Goal: Contribute content: Contribute content

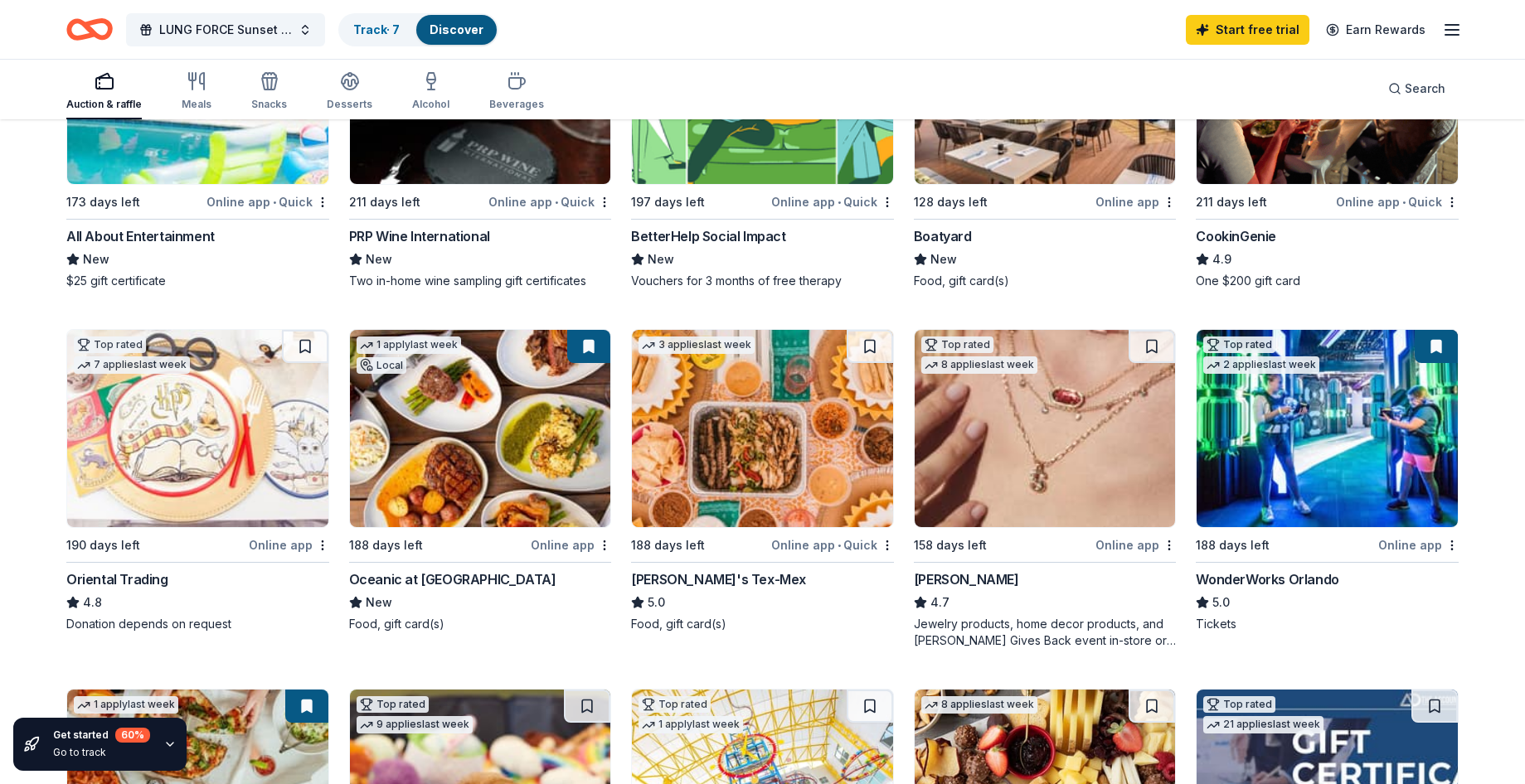
scroll to position [415, 0]
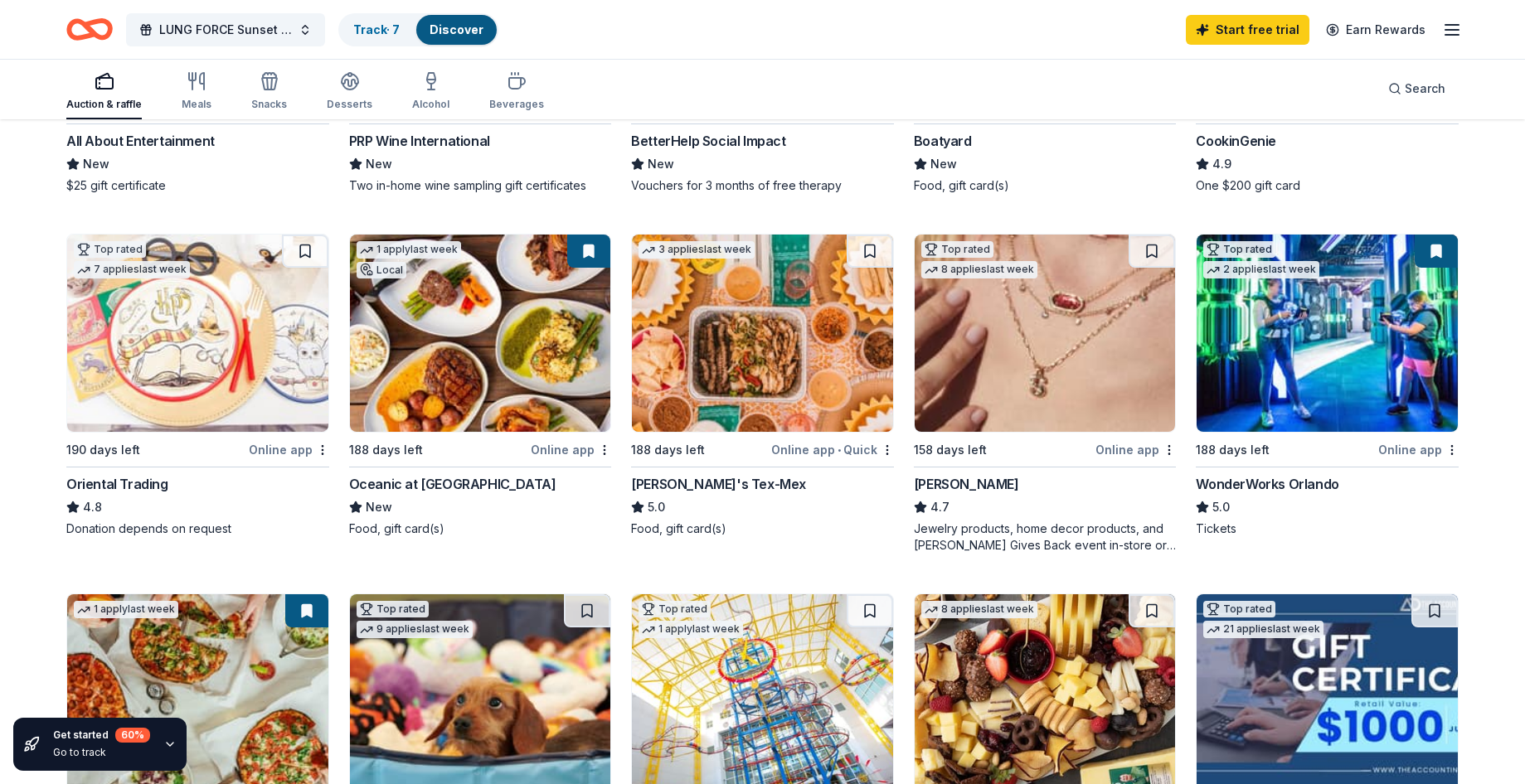
click at [453, 487] on div "Oceanic at [GEOGRAPHIC_DATA]" at bounding box center [453, 484] width 207 height 20
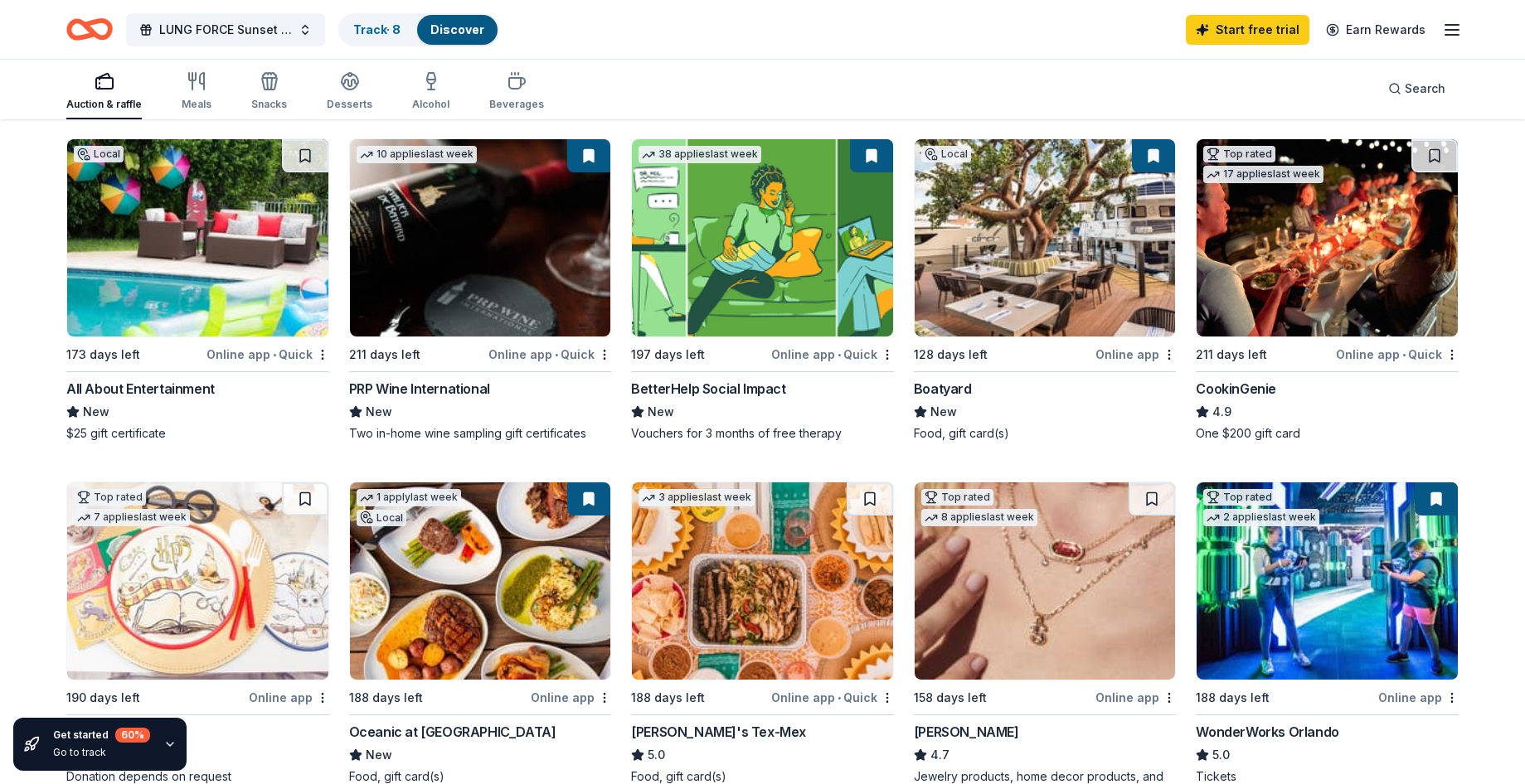
scroll to position [166, 0]
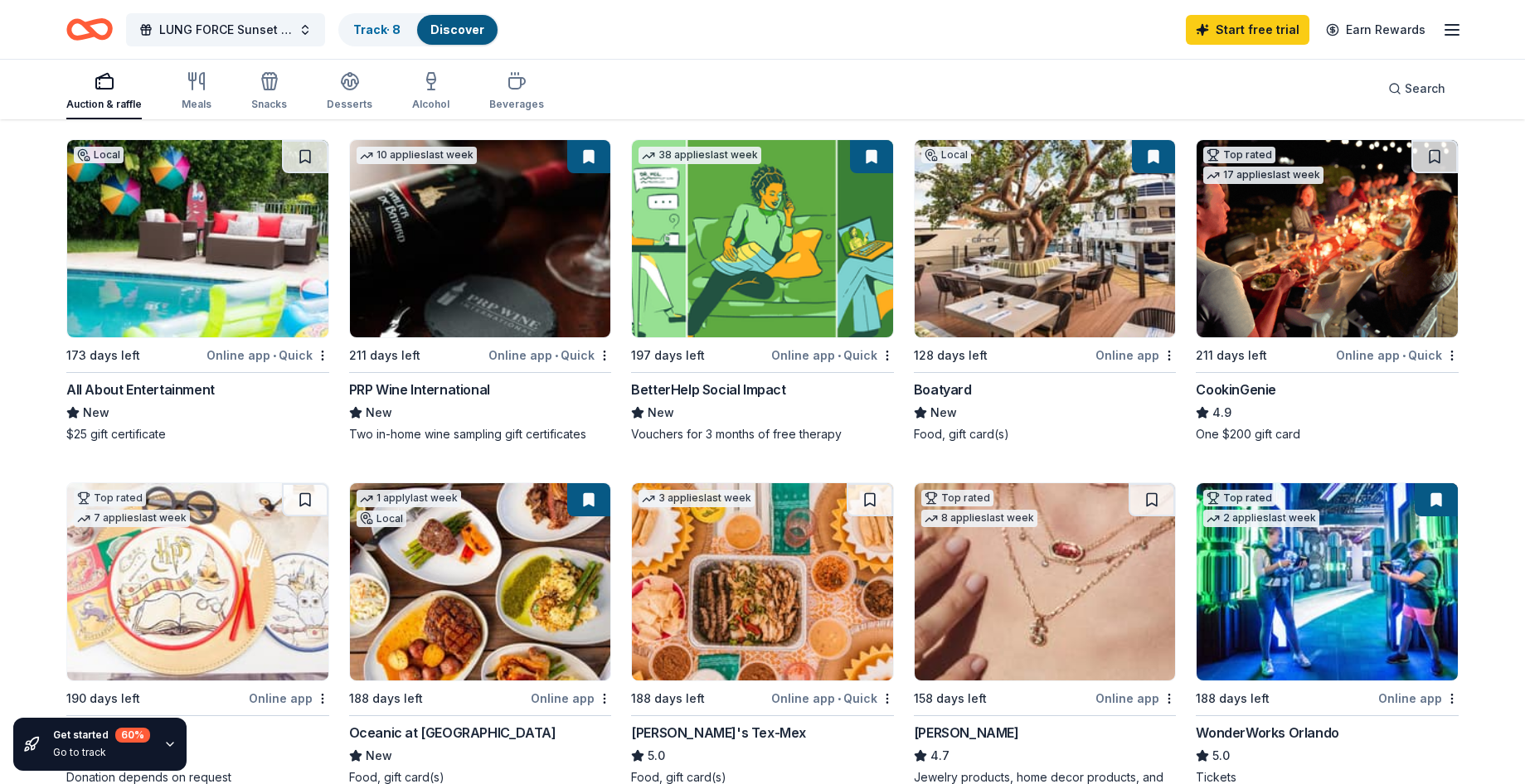
click at [465, 252] on img at bounding box center [480, 239] width 261 height 198
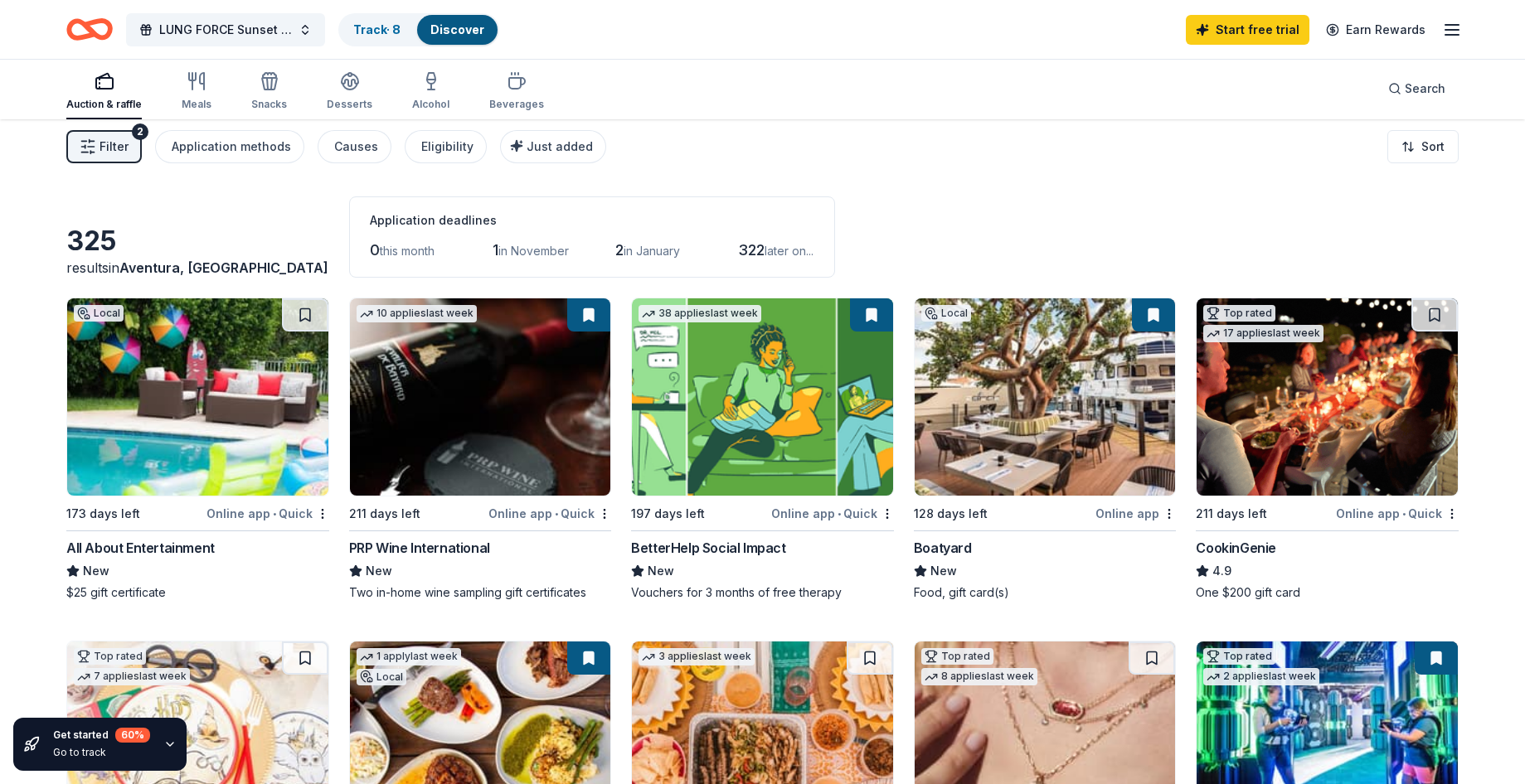
scroll to position [0, 0]
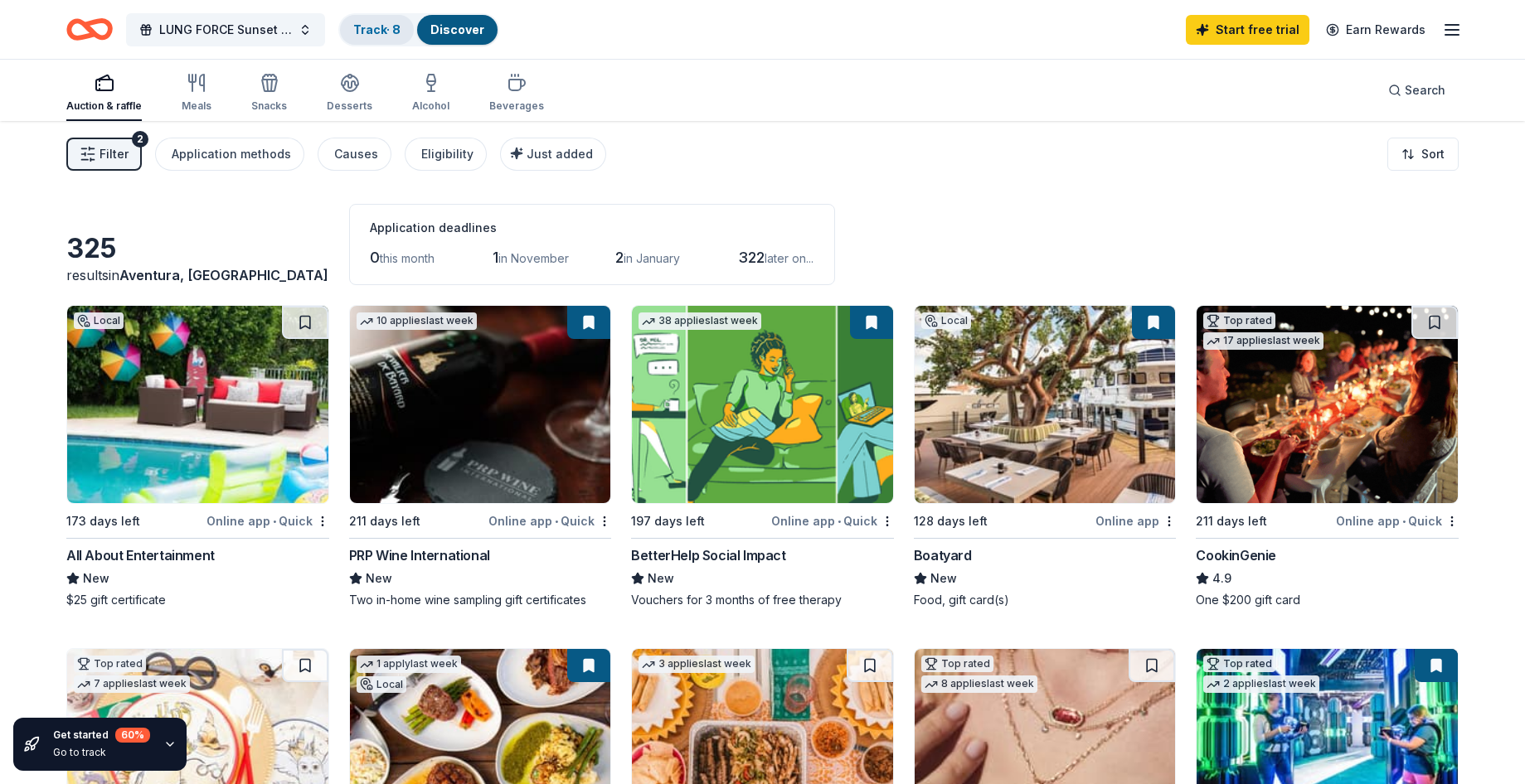
click at [384, 29] on link "Track · 8" at bounding box center [376, 29] width 47 height 14
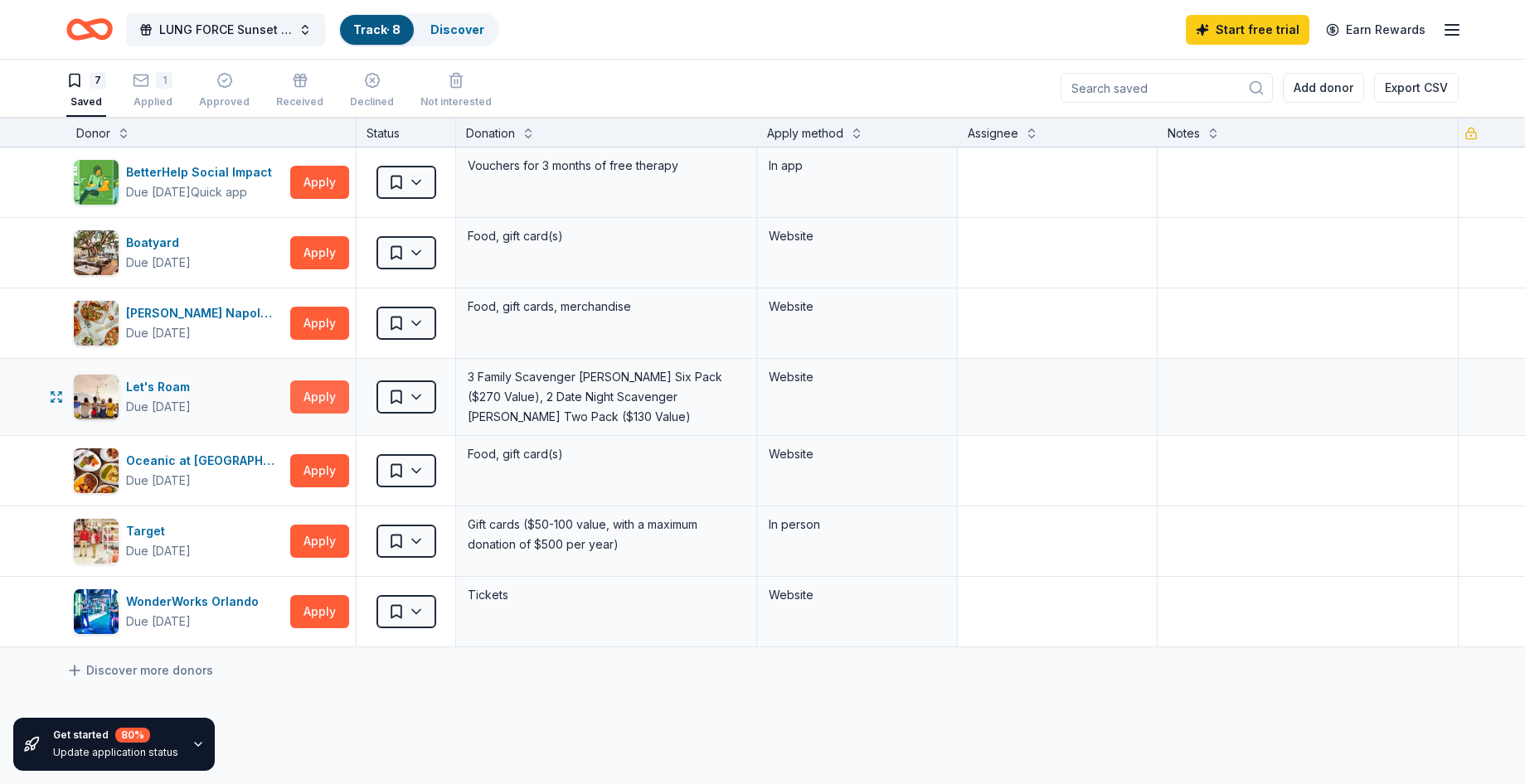
click at [320, 395] on button "Apply" at bounding box center [320, 397] width 59 height 33
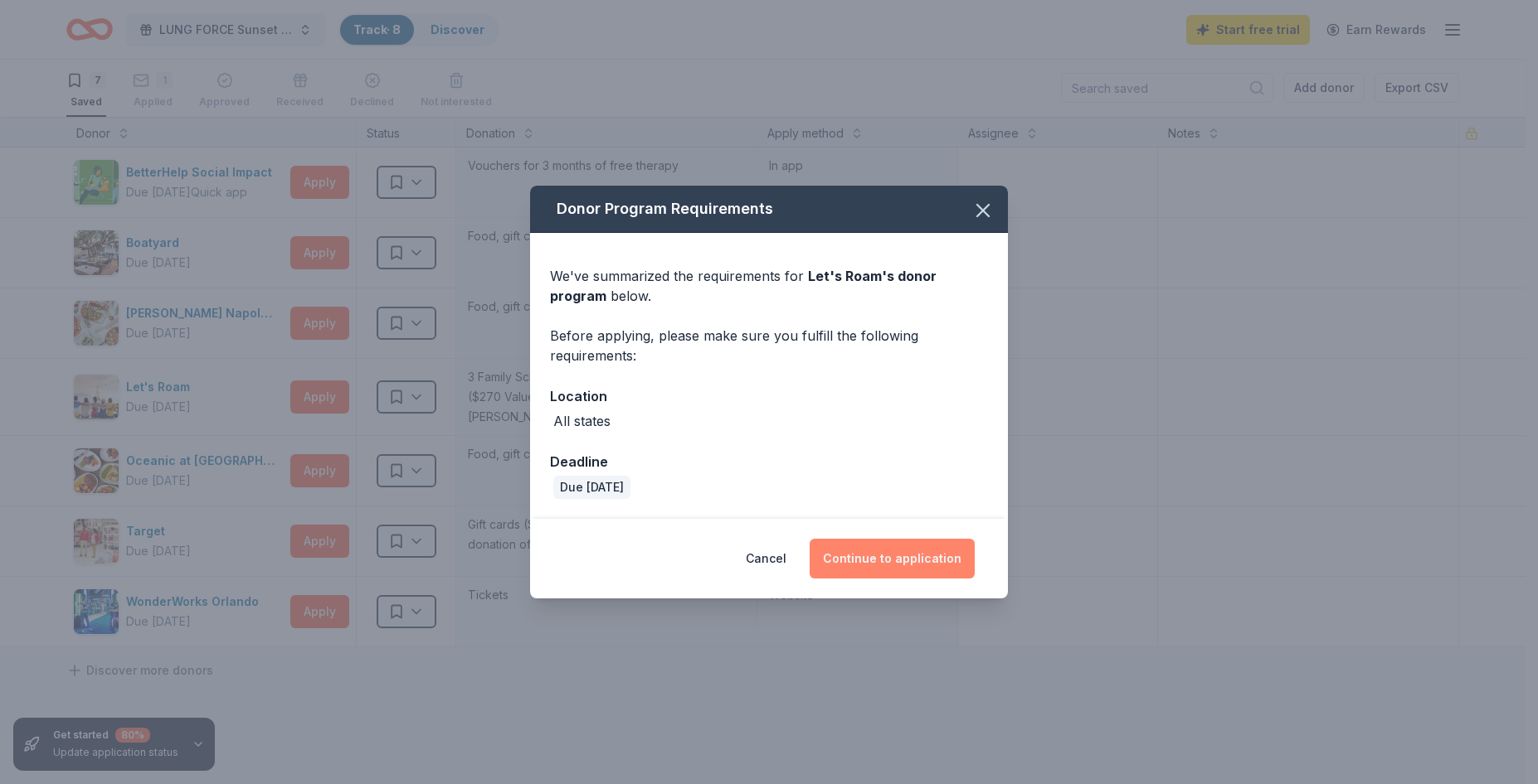
click at [854, 558] on button "Continue to application" at bounding box center [892, 559] width 165 height 40
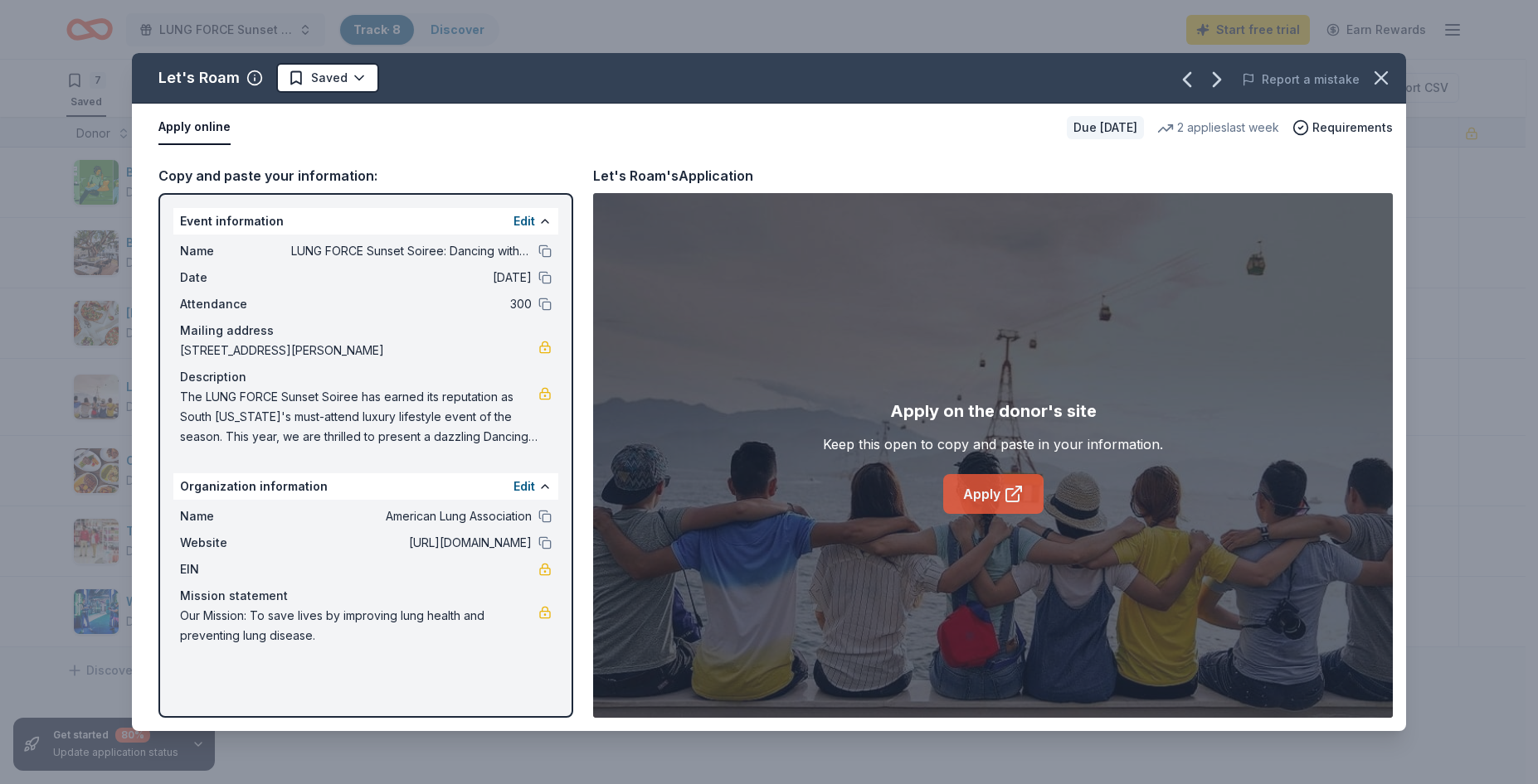
click at [996, 500] on link "Apply" at bounding box center [993, 494] width 101 height 40
click at [1384, 77] on icon "button" at bounding box center [1381, 77] width 23 height 23
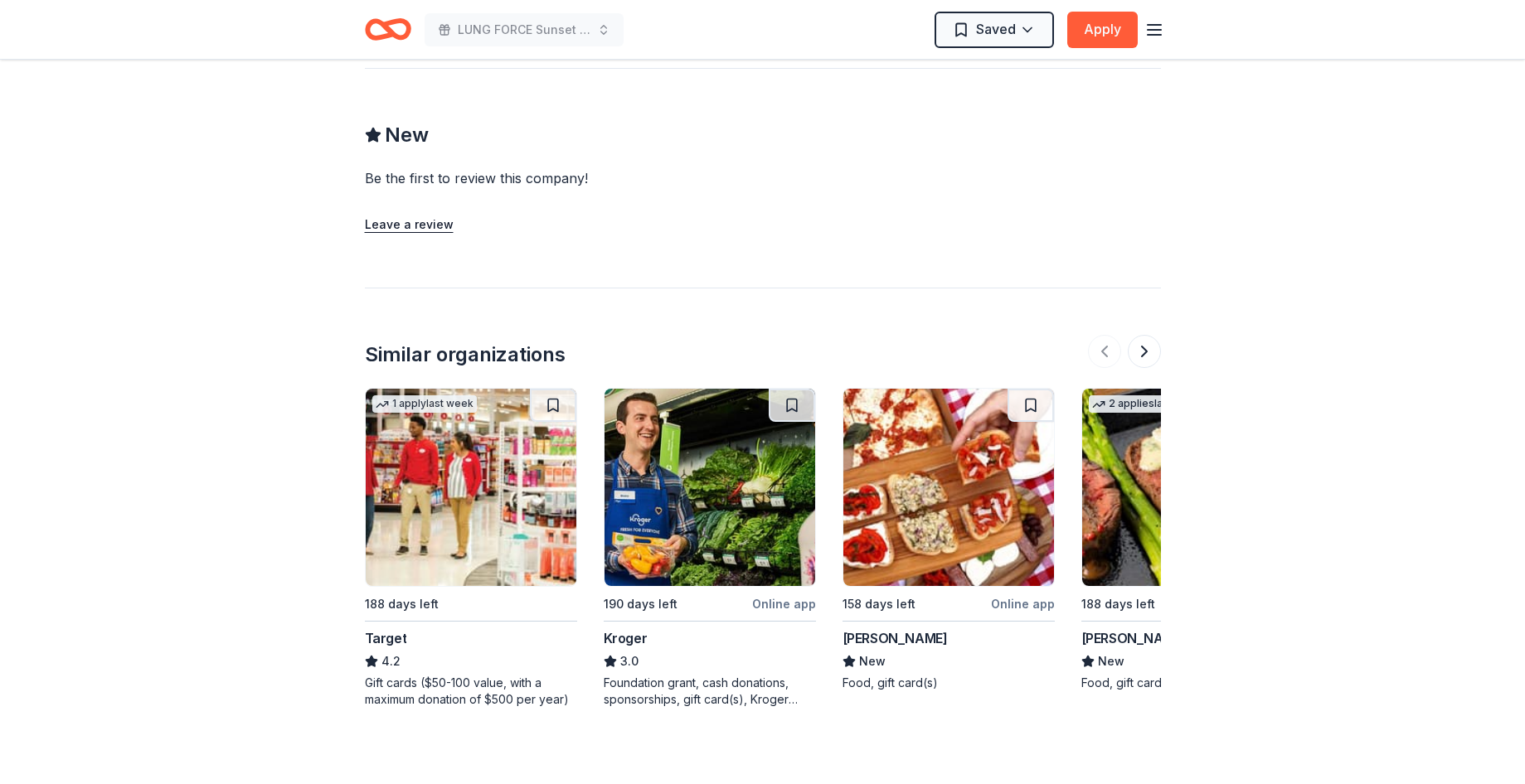
scroll to position [1493, 0]
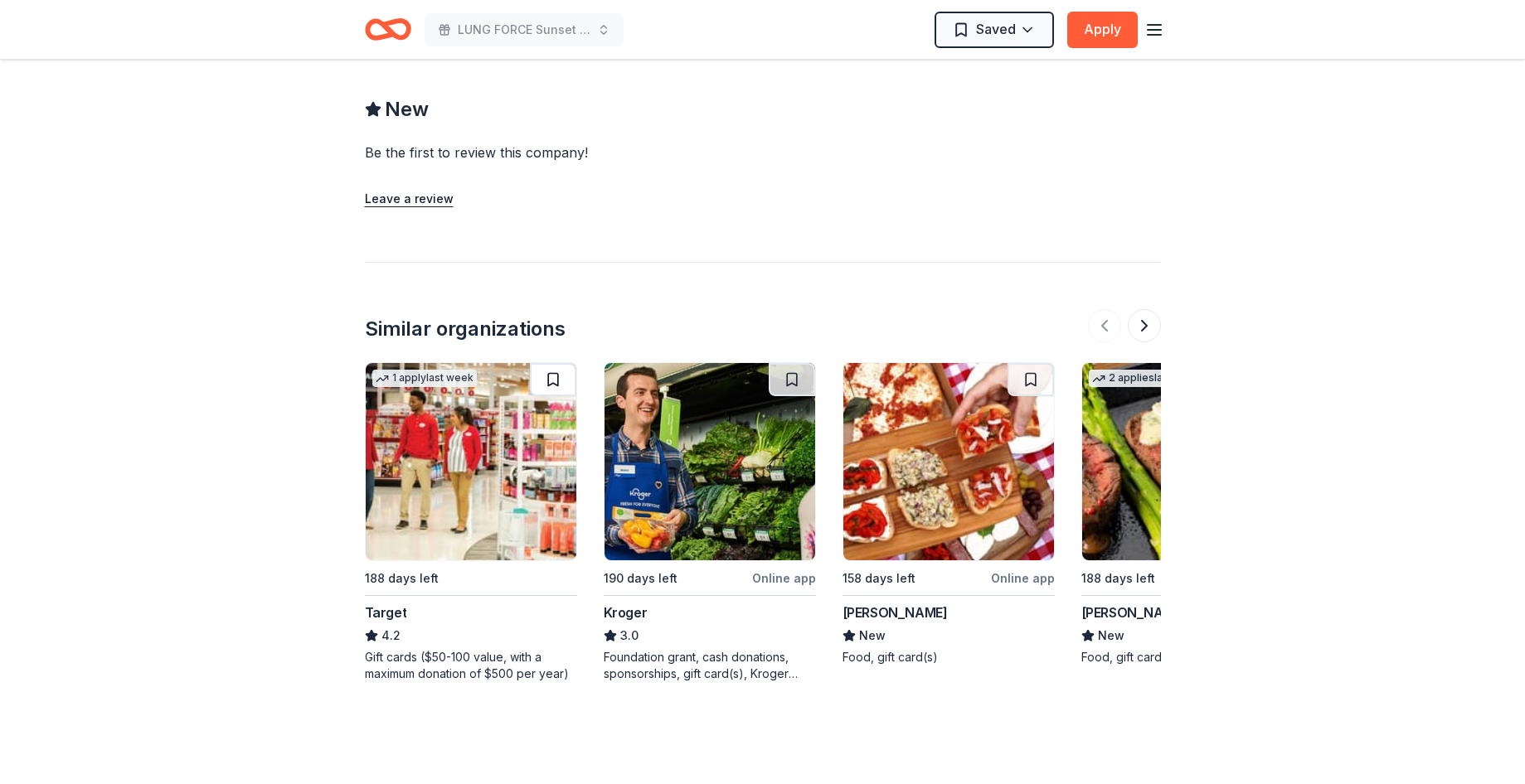
click at [558, 363] on button at bounding box center [553, 380] width 47 height 33
click at [1147, 310] on button at bounding box center [1144, 326] width 33 height 33
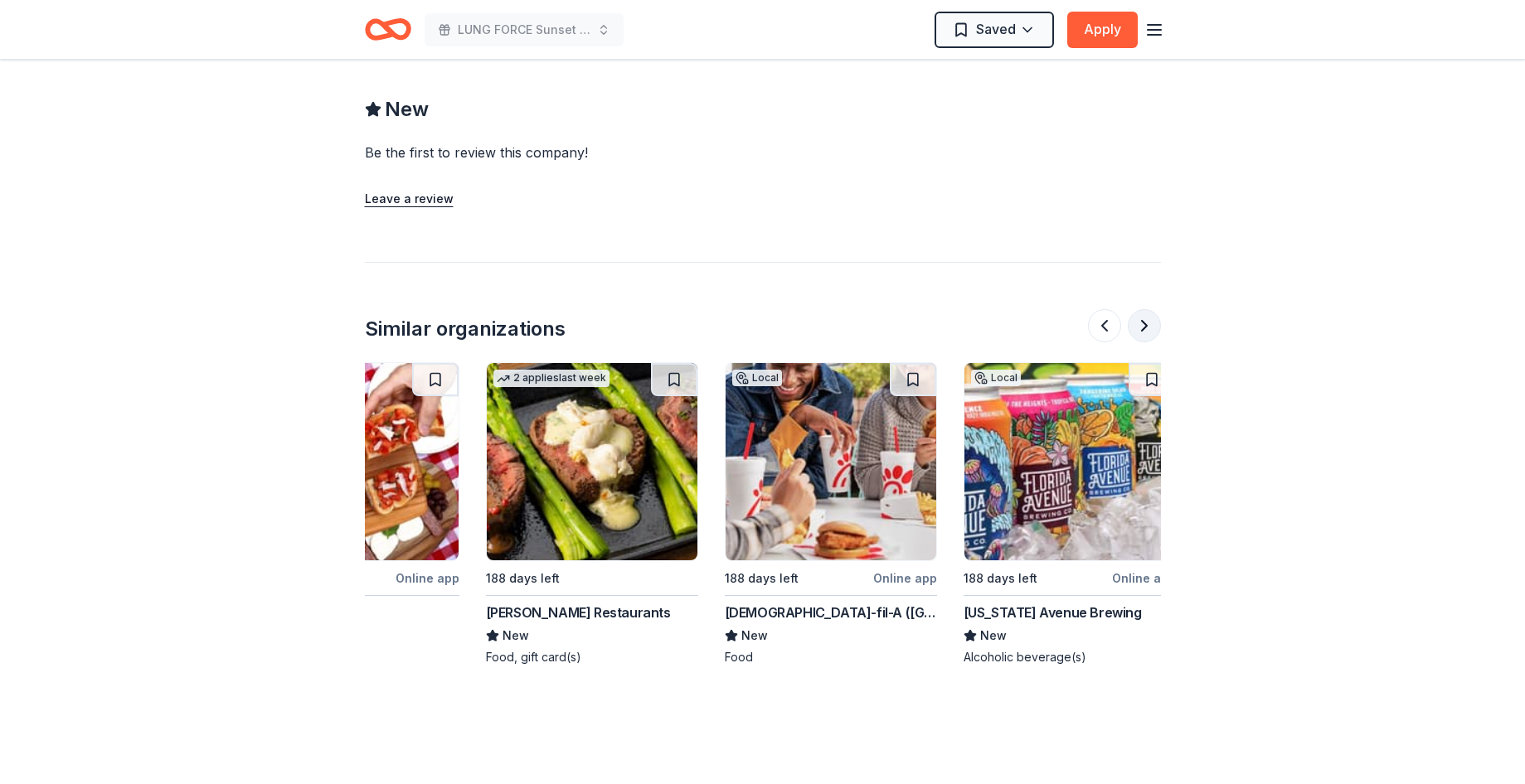
scroll to position [0, 717]
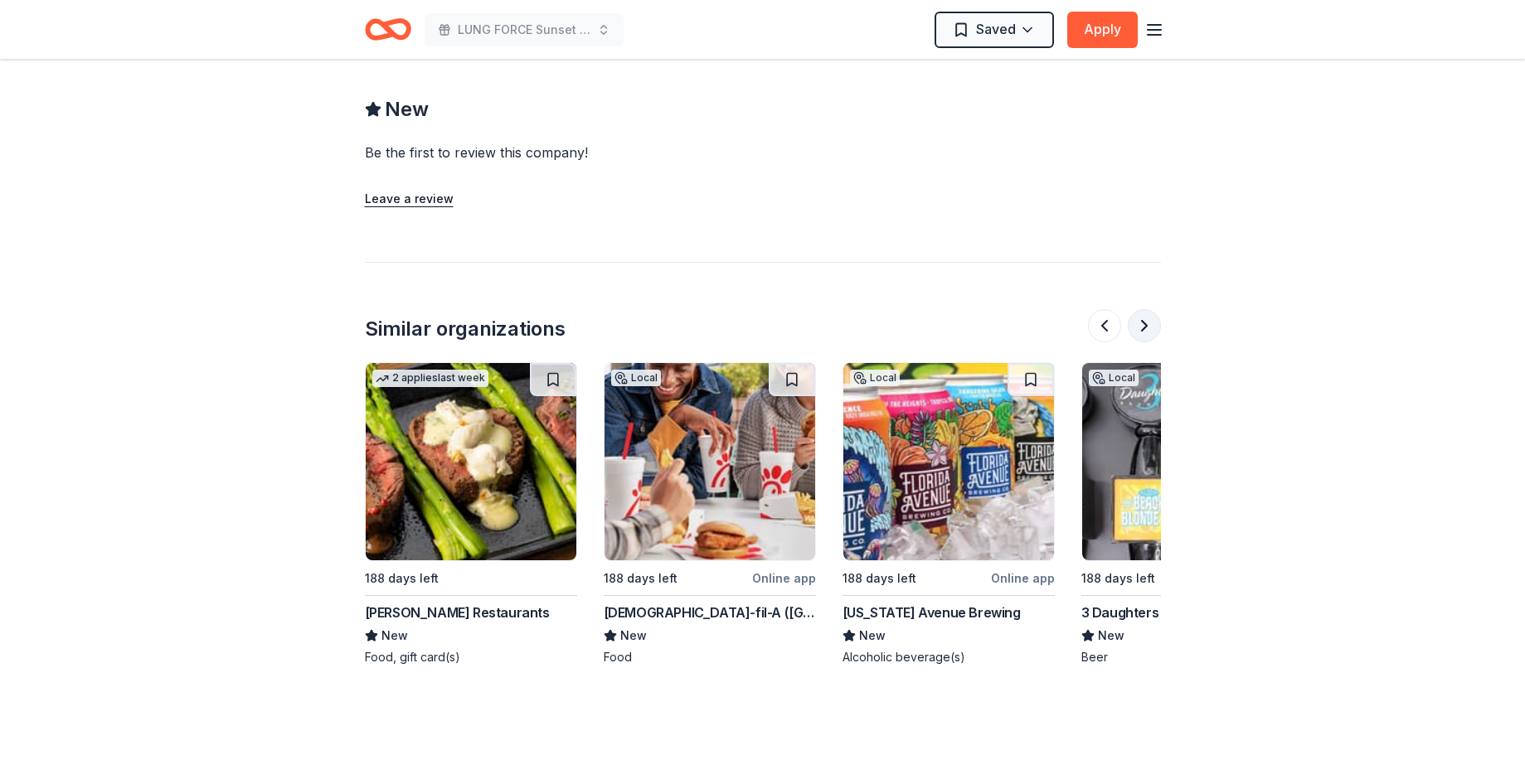
click at [1142, 314] on button at bounding box center [1144, 326] width 33 height 33
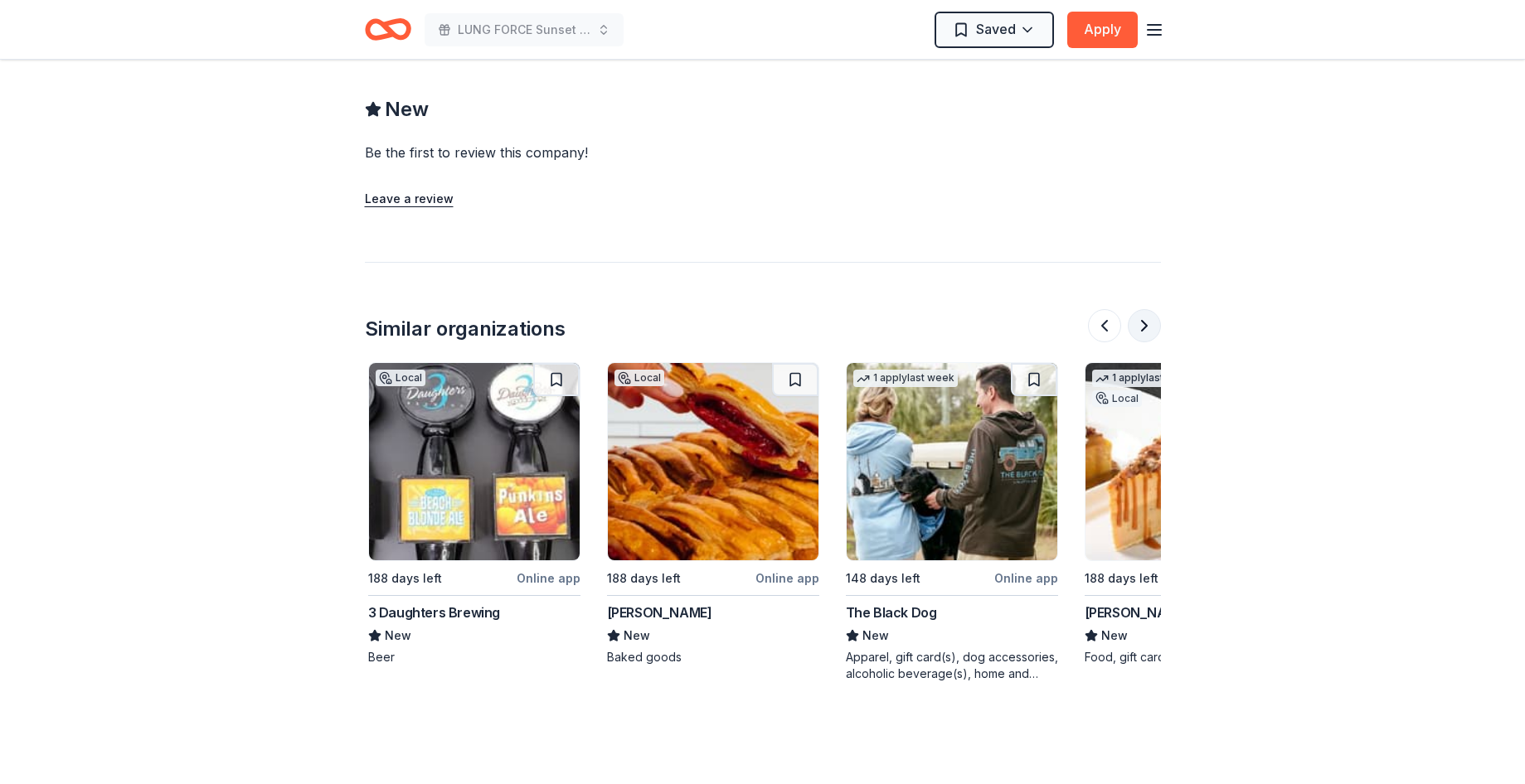
scroll to position [0, 1433]
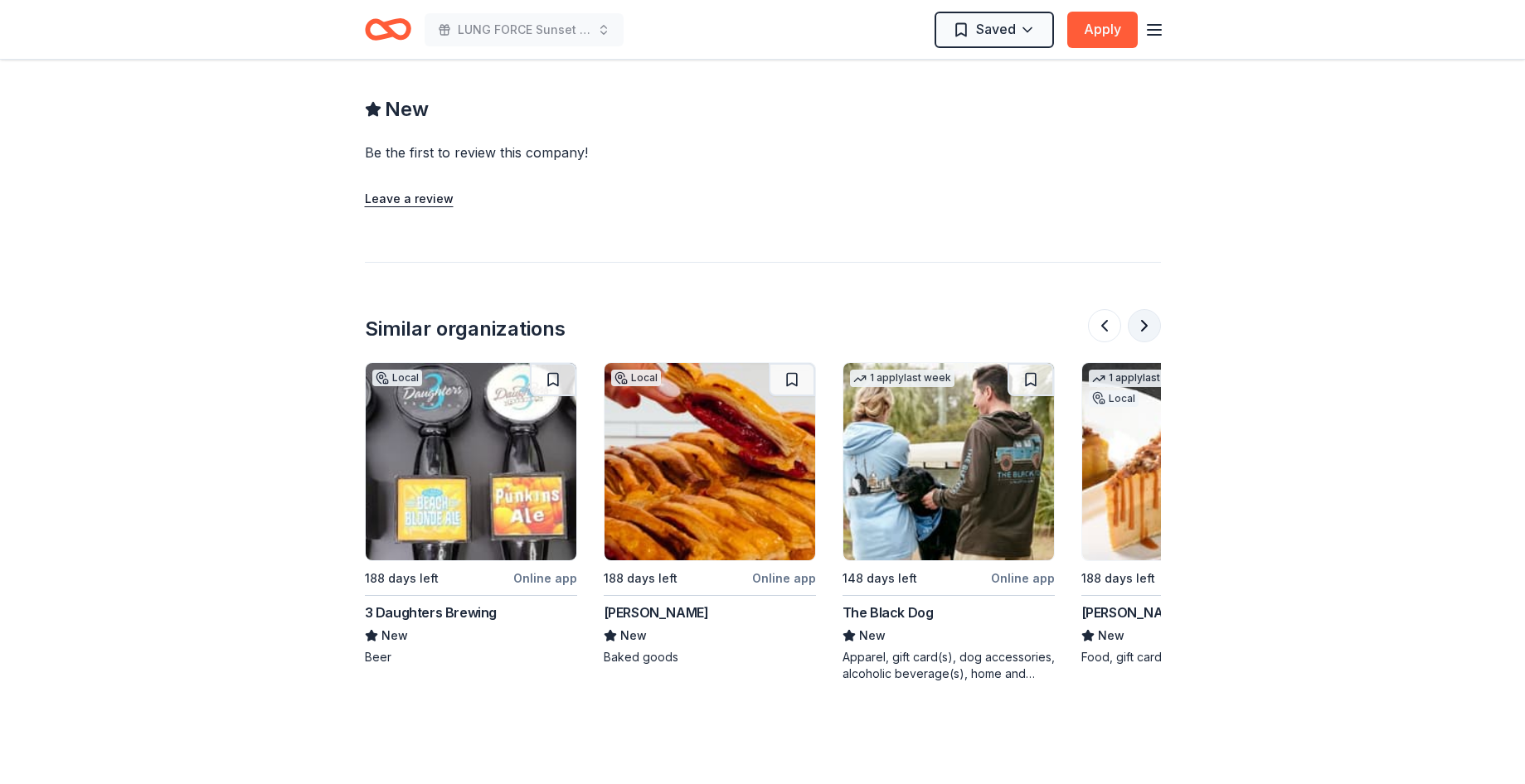
click at [1153, 310] on button at bounding box center [1144, 326] width 33 height 33
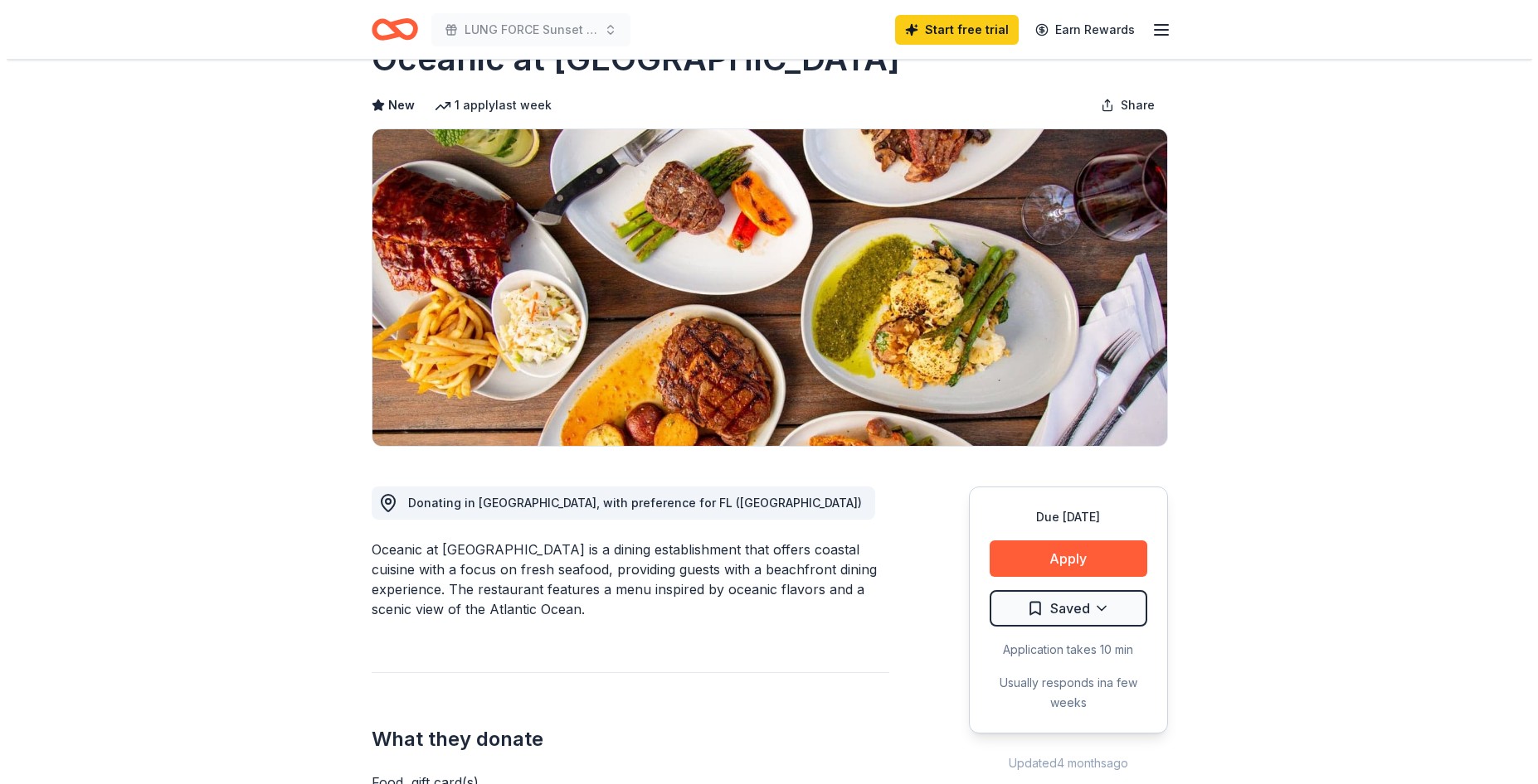
scroll to position [83, 0]
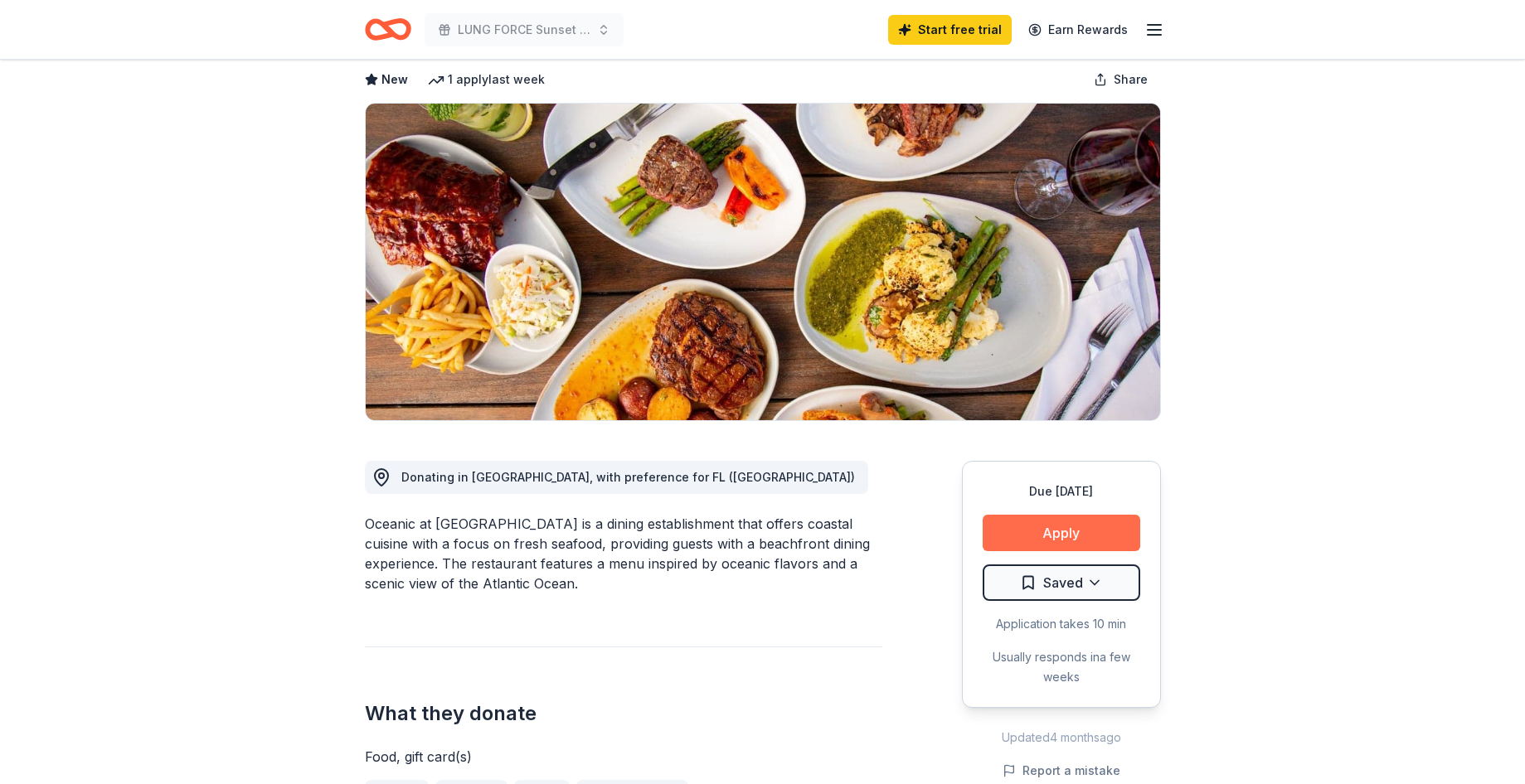
click at [1046, 533] on button "Apply" at bounding box center [1062, 533] width 158 height 36
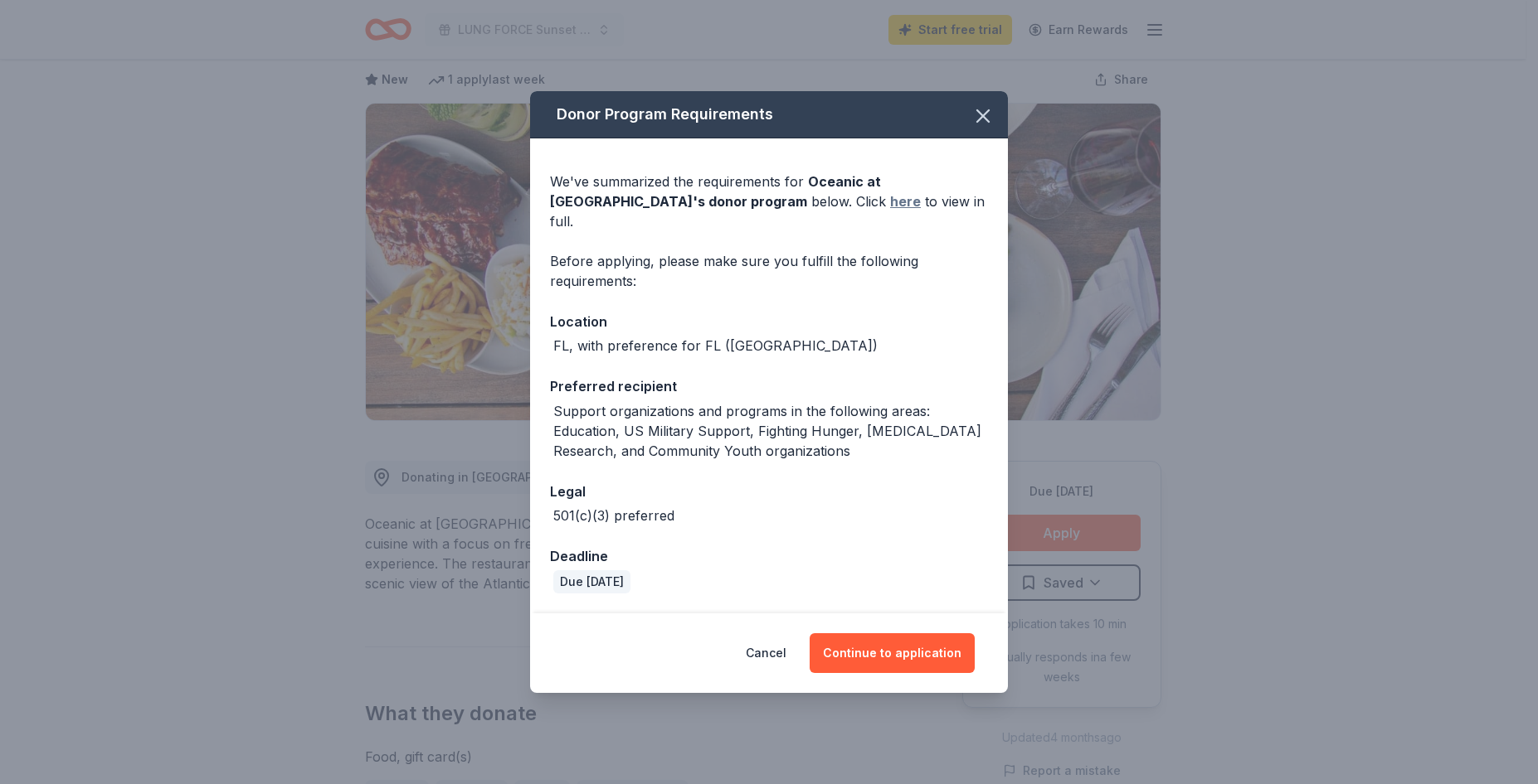
click at [890, 206] on link "here" at bounding box center [905, 201] width 30 height 20
click at [862, 638] on button "Continue to application" at bounding box center [892, 653] width 165 height 40
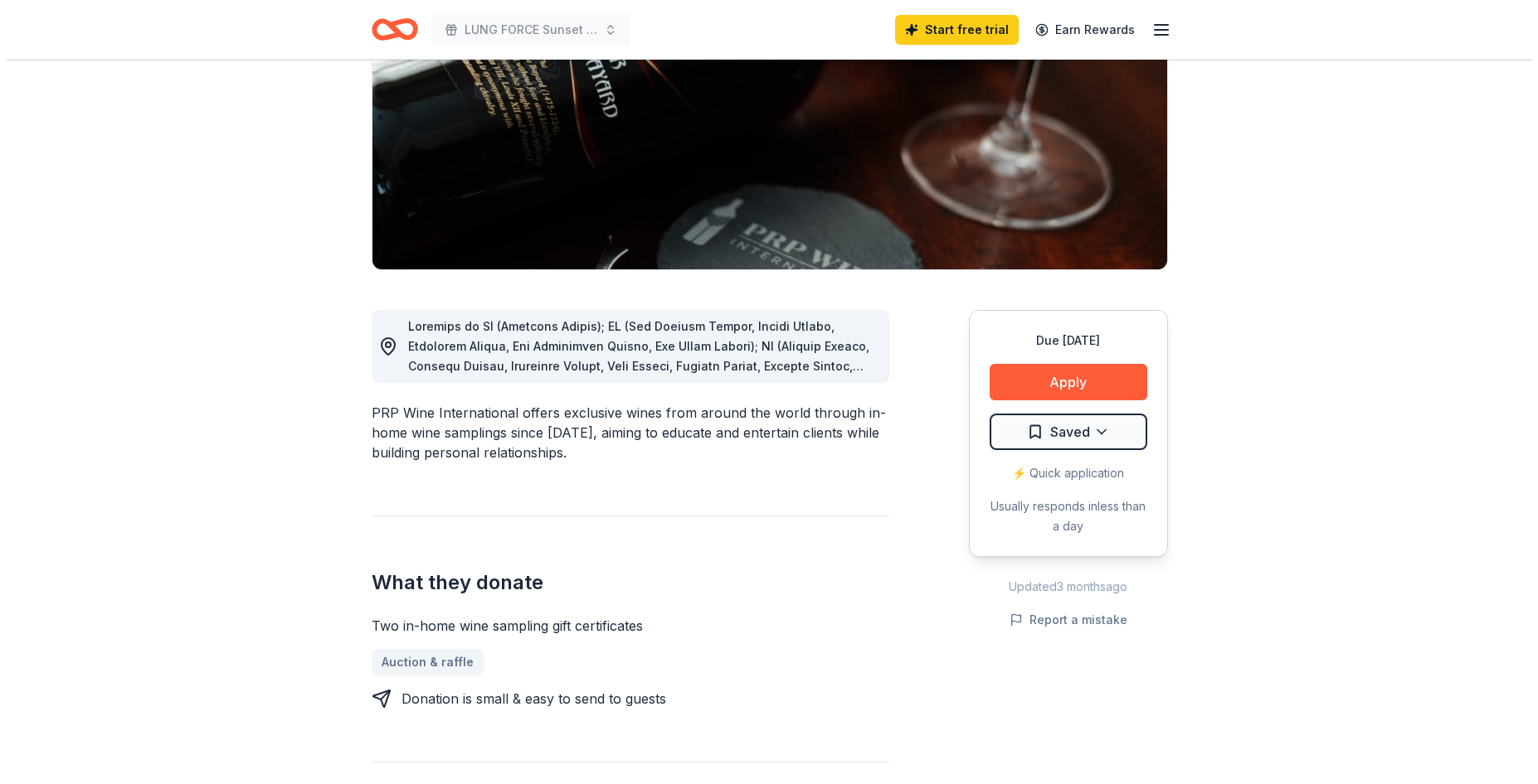
scroll to position [249, 0]
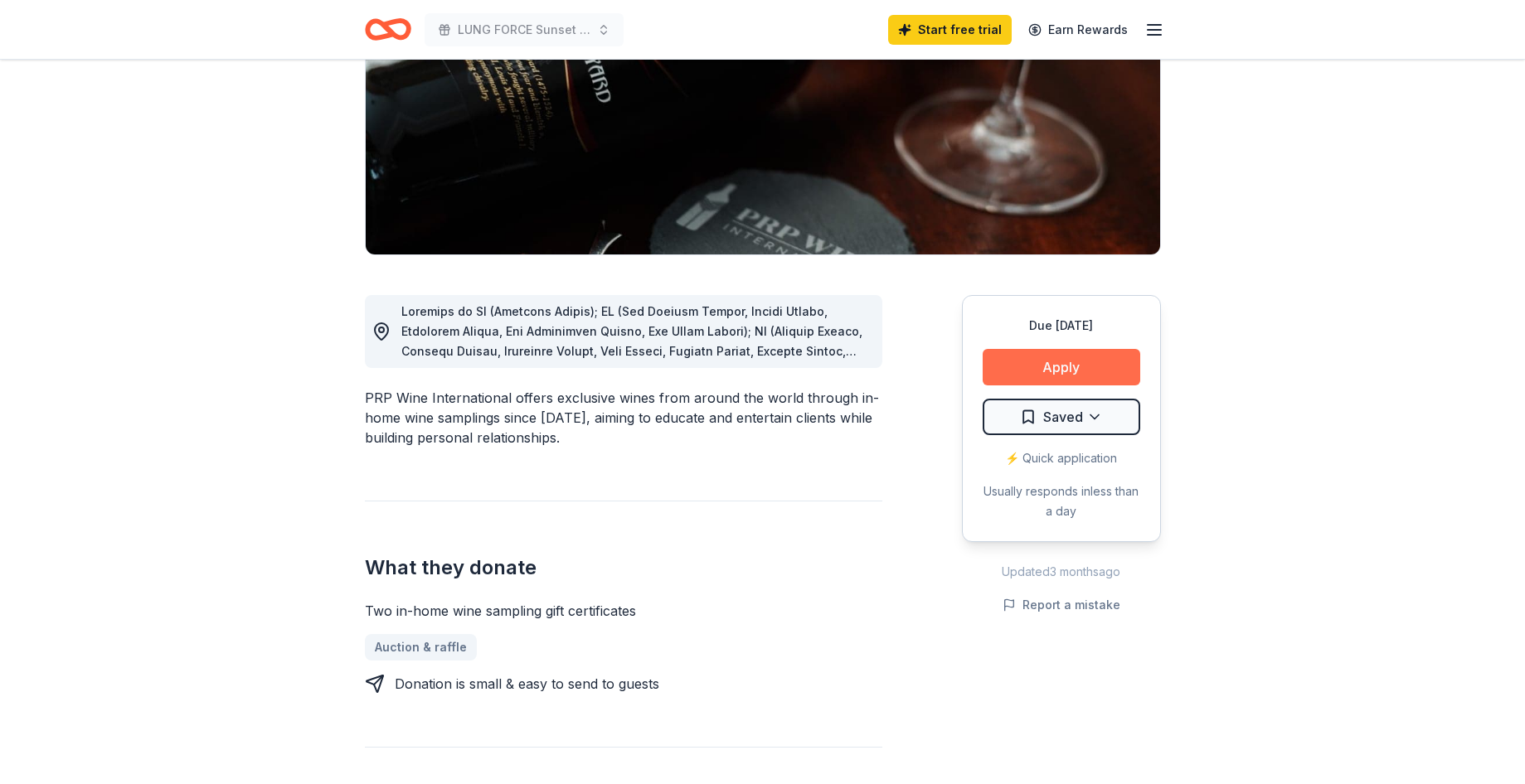
click at [1027, 368] on button "Apply" at bounding box center [1062, 368] width 158 height 36
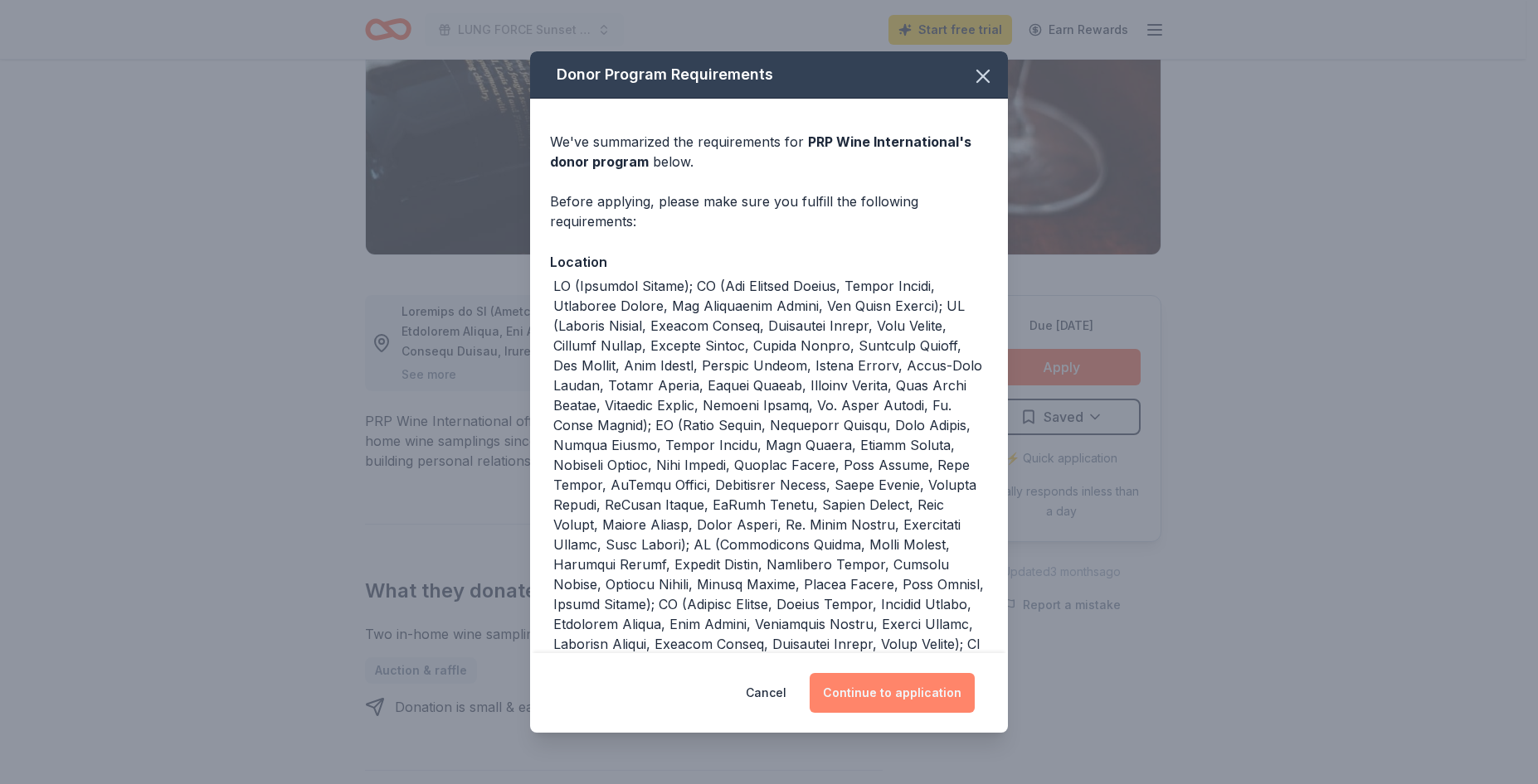
click at [872, 698] on button "Continue to application" at bounding box center [892, 693] width 165 height 40
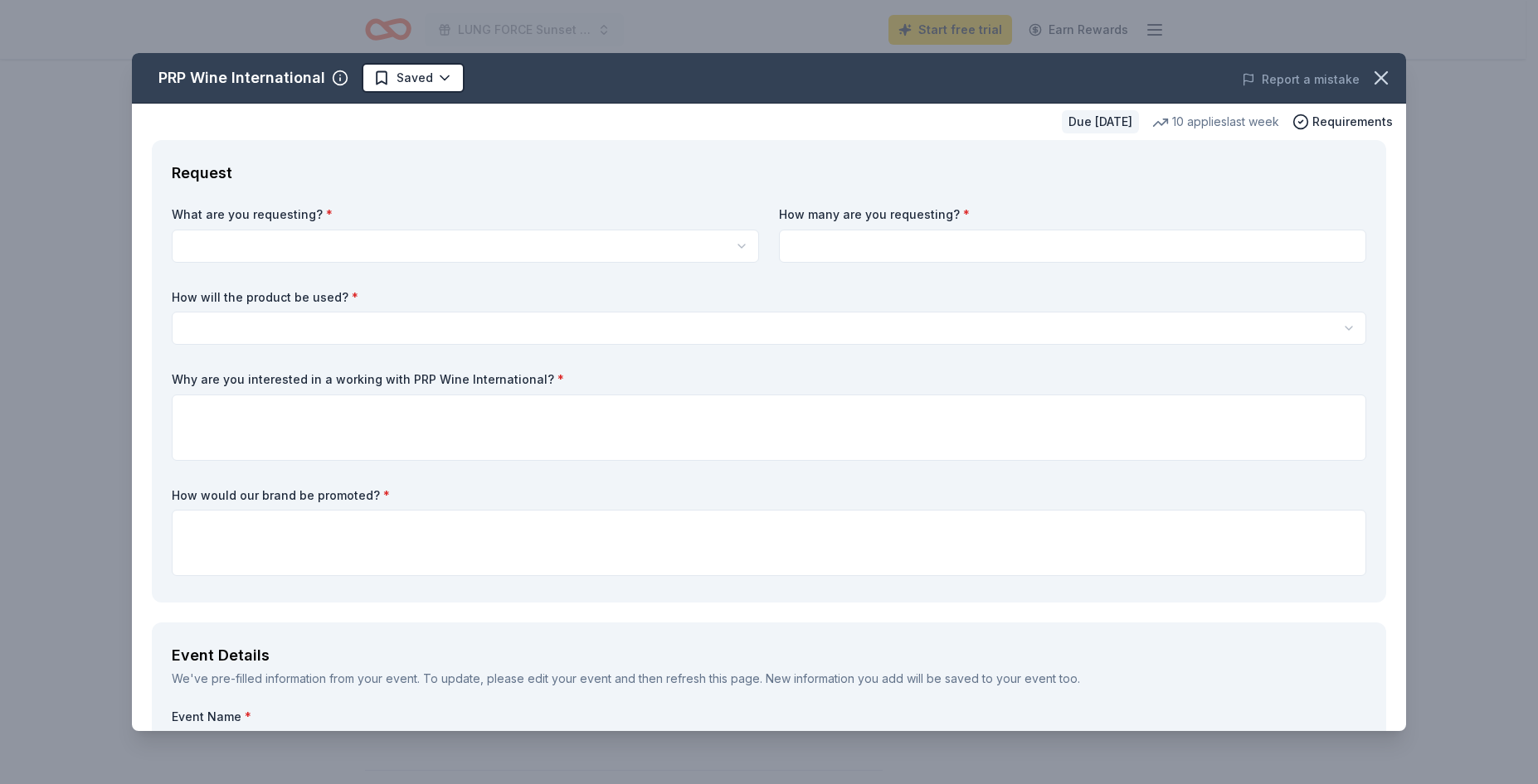
click at [553, 251] on html "LUNG FORCE Sunset Soiree: Dancing with the Stars Start free trial Earn Rewards …" at bounding box center [769, 143] width 1538 height 784
select select "Two in-home wine sampling gift certificates"
click at [898, 261] on input at bounding box center [1072, 246] width 587 height 33
type input "1"
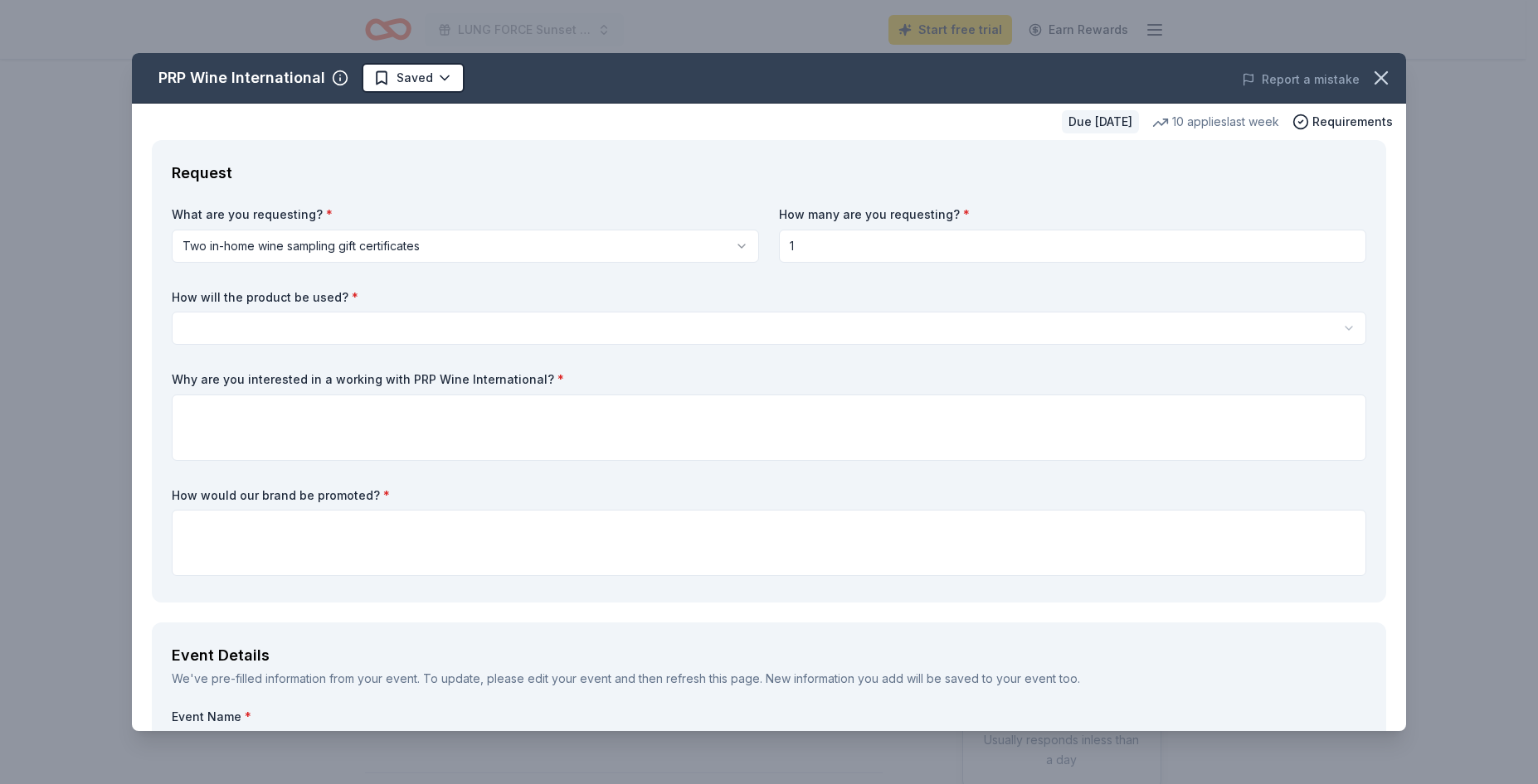
click at [780, 277] on div "What are you requesting? * Two in-home wine sampling gift certificates Two in-h…" at bounding box center [769, 395] width 1194 height 376
click at [452, 327] on html "LUNG FORCE Sunset Soiree: Dancing with the Stars Start free trial Earn Rewards …" at bounding box center [769, 392] width 1538 height 784
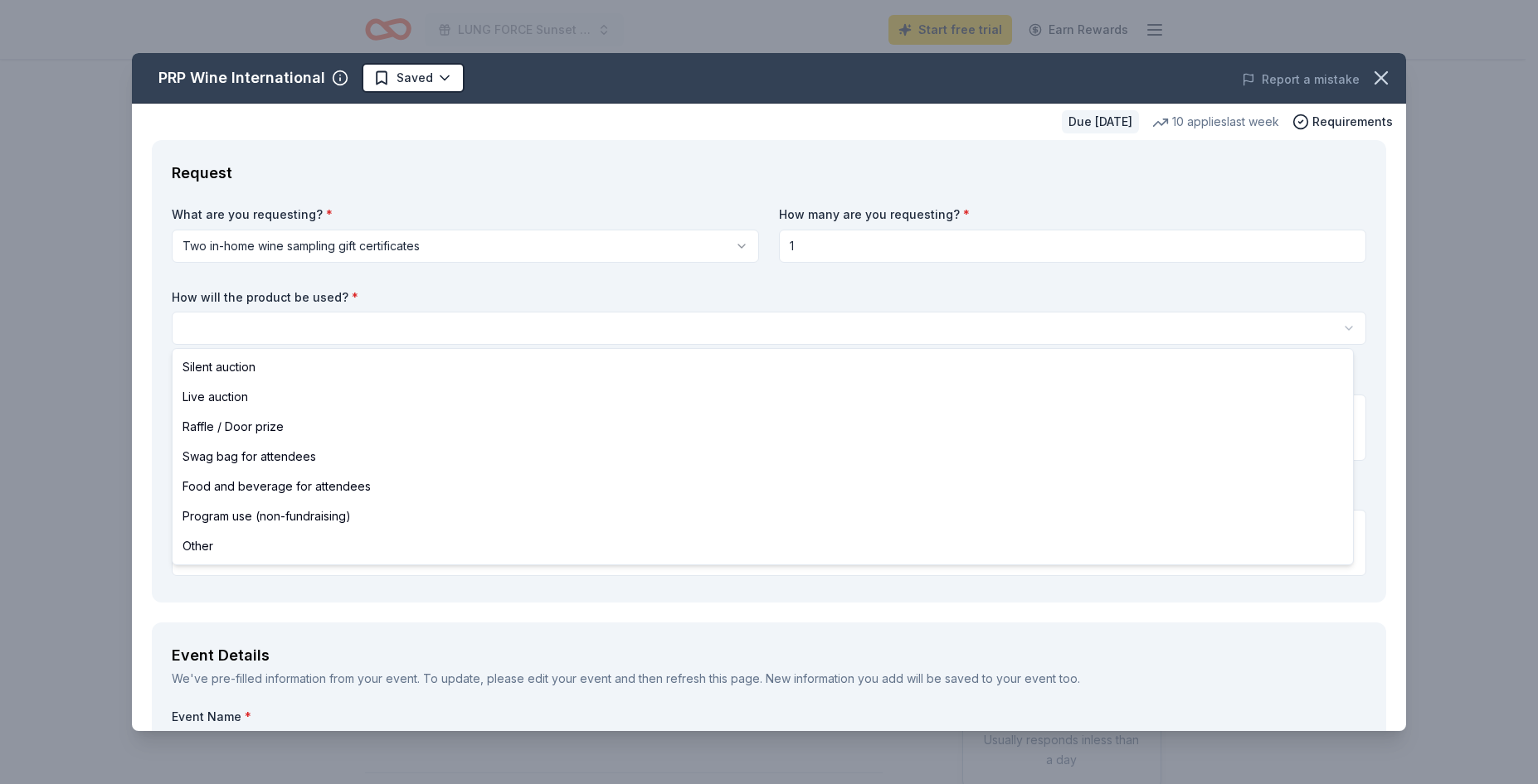
select select "silentAuction"
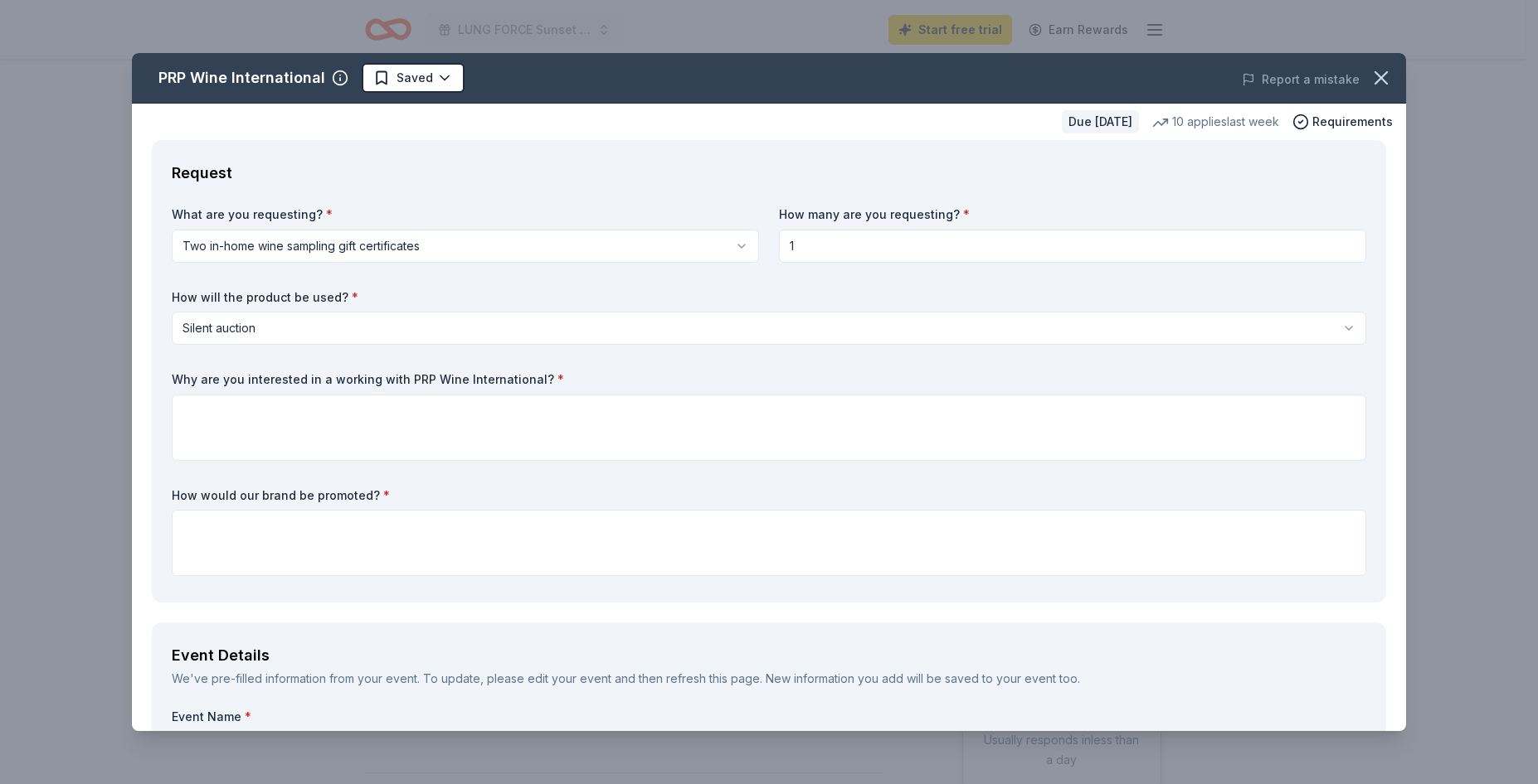
click at [1302, 189] on div "Request What are you requesting? * Two in-home wine sampling gift certificates …" at bounding box center [769, 372] width 1234 height 463
click at [239, 536] on textarea at bounding box center [769, 543] width 1194 height 66
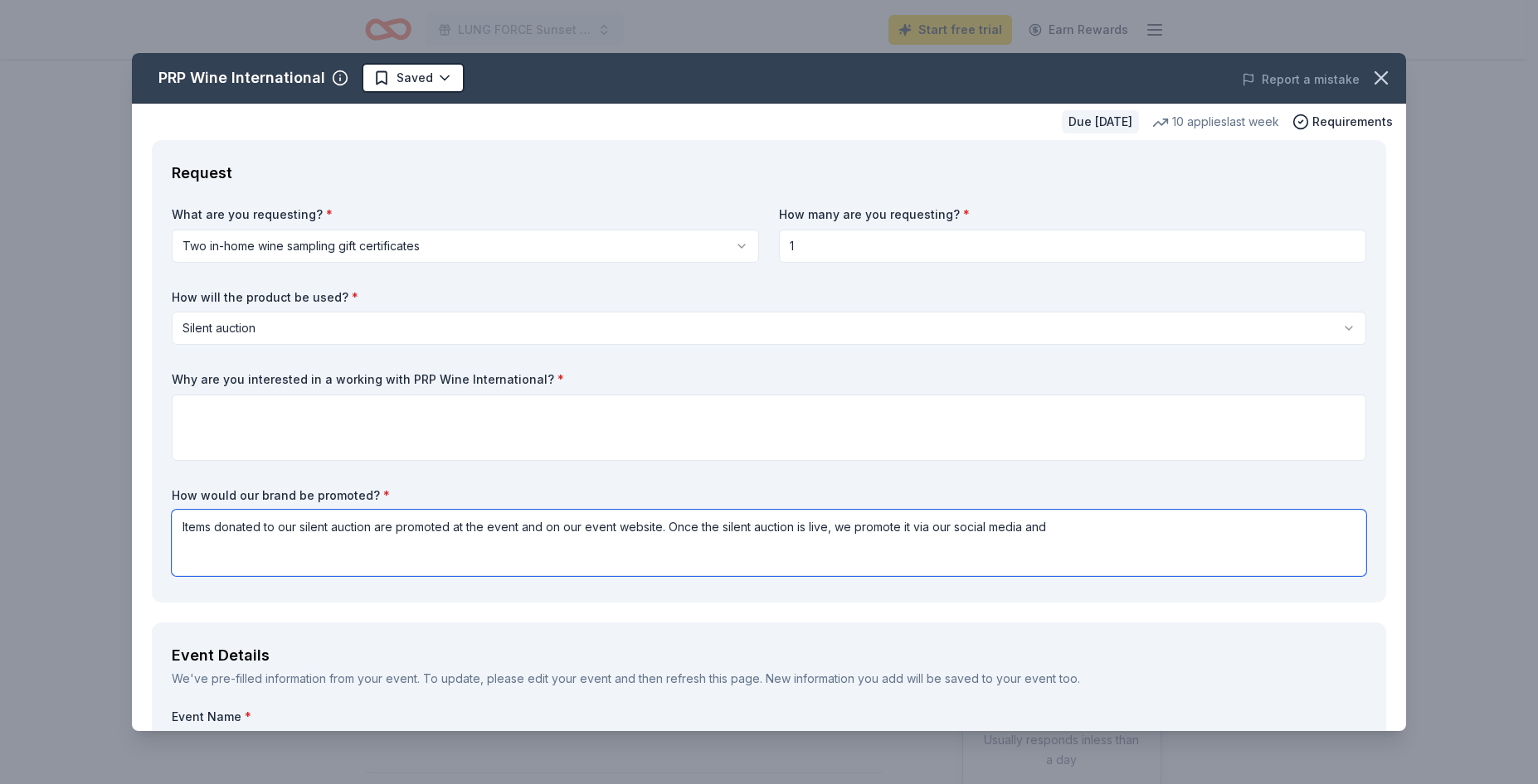
click at [952, 526] on textarea "Items donated to our silent auction are promoted at the event and on our event …" at bounding box center [769, 543] width 1194 height 66
click at [1007, 531] on textarea "Items donated to our silent auction are promoted at the event and on our event …" at bounding box center [769, 543] width 1194 height 66
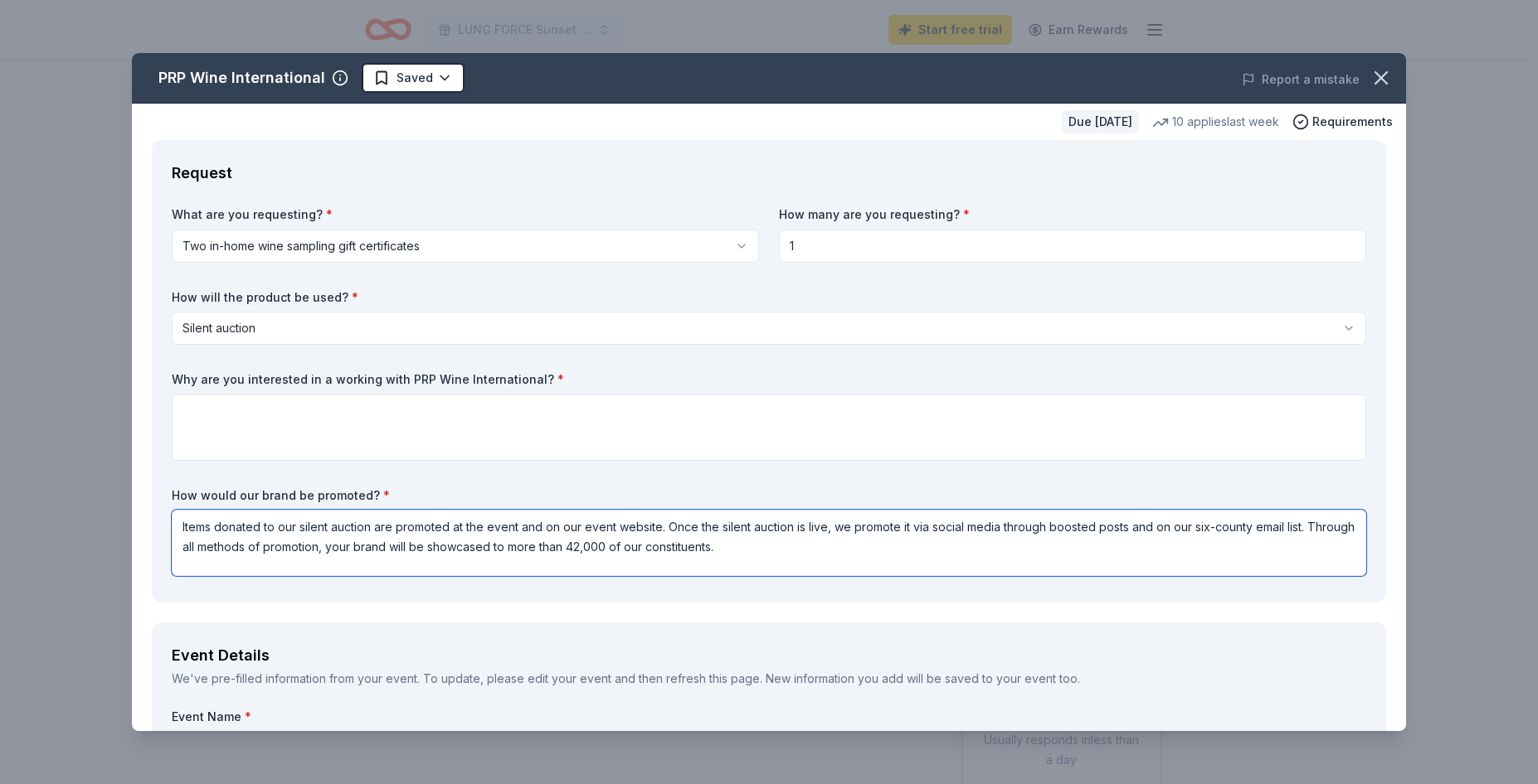
click at [827, 539] on textarea "Items donated to our silent auction are promoted at the event and on our event …" at bounding box center [769, 543] width 1194 height 66
type textarea "Items donated to our silent auction are promoted at the event and on our event …"
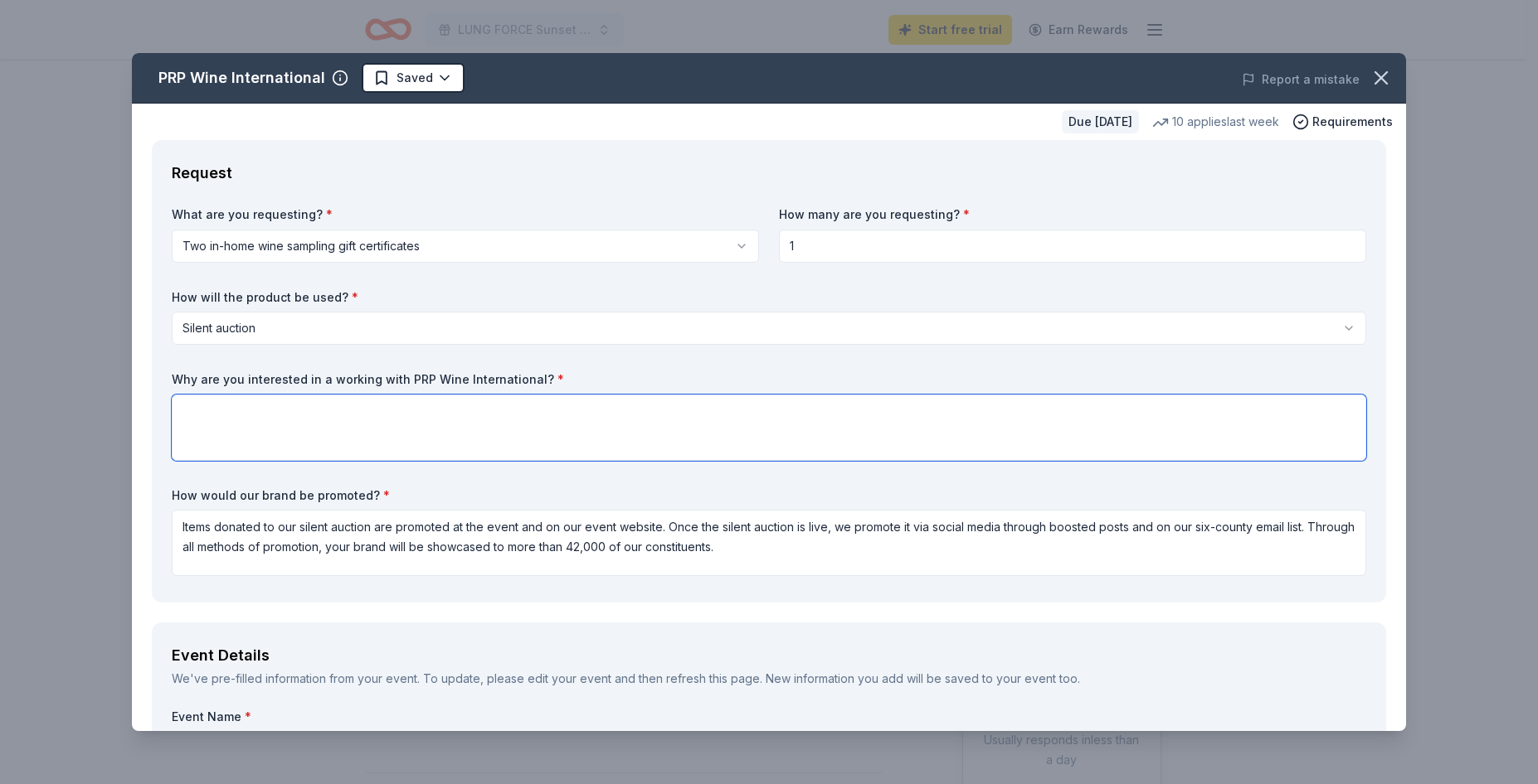
click at [346, 443] on textarea at bounding box center [769, 428] width 1194 height 66
click at [285, 413] on textarea "The LUNG FORCE: Sunset Soiree is th" at bounding box center [769, 428] width 1194 height 66
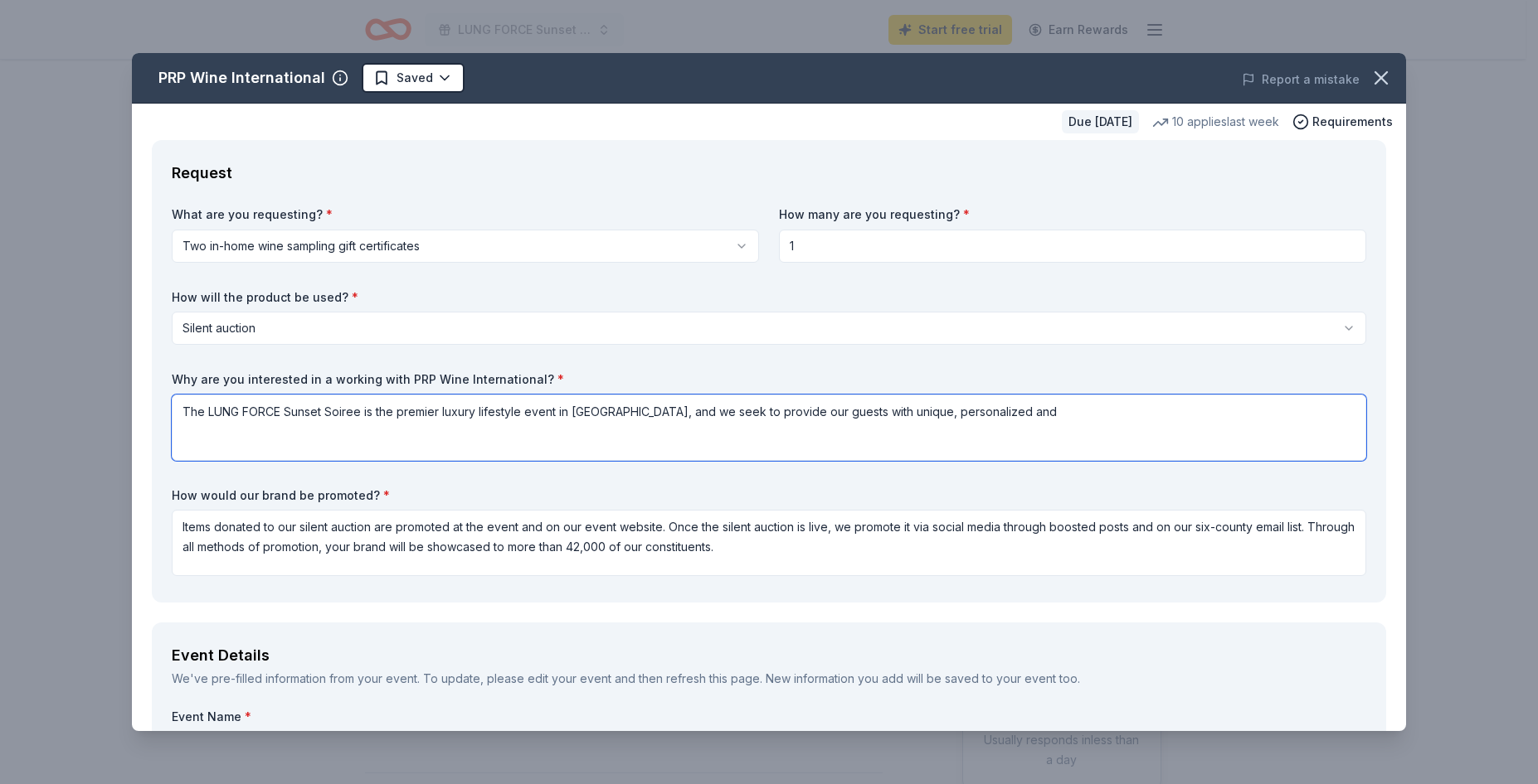
click at [922, 415] on textarea "The LUNG FORCE Sunset Soiree is the premier luxury lifestyle event in [GEOGRAPH…" at bounding box center [769, 428] width 1194 height 66
click at [1029, 411] on textarea "The LUNG FORCE Sunset Soiree is the premier luxury lifestyle event in [GEOGRAPH…" at bounding box center [769, 428] width 1194 height 66
click at [1078, 420] on textarea "The LUNG FORCE Sunset Soiree is the premier luxury lifestyle event in [GEOGRAPH…" at bounding box center [769, 428] width 1194 height 66
drag, startPoint x: 1078, startPoint y: 420, endPoint x: 861, endPoint y: 439, distance: 217.8
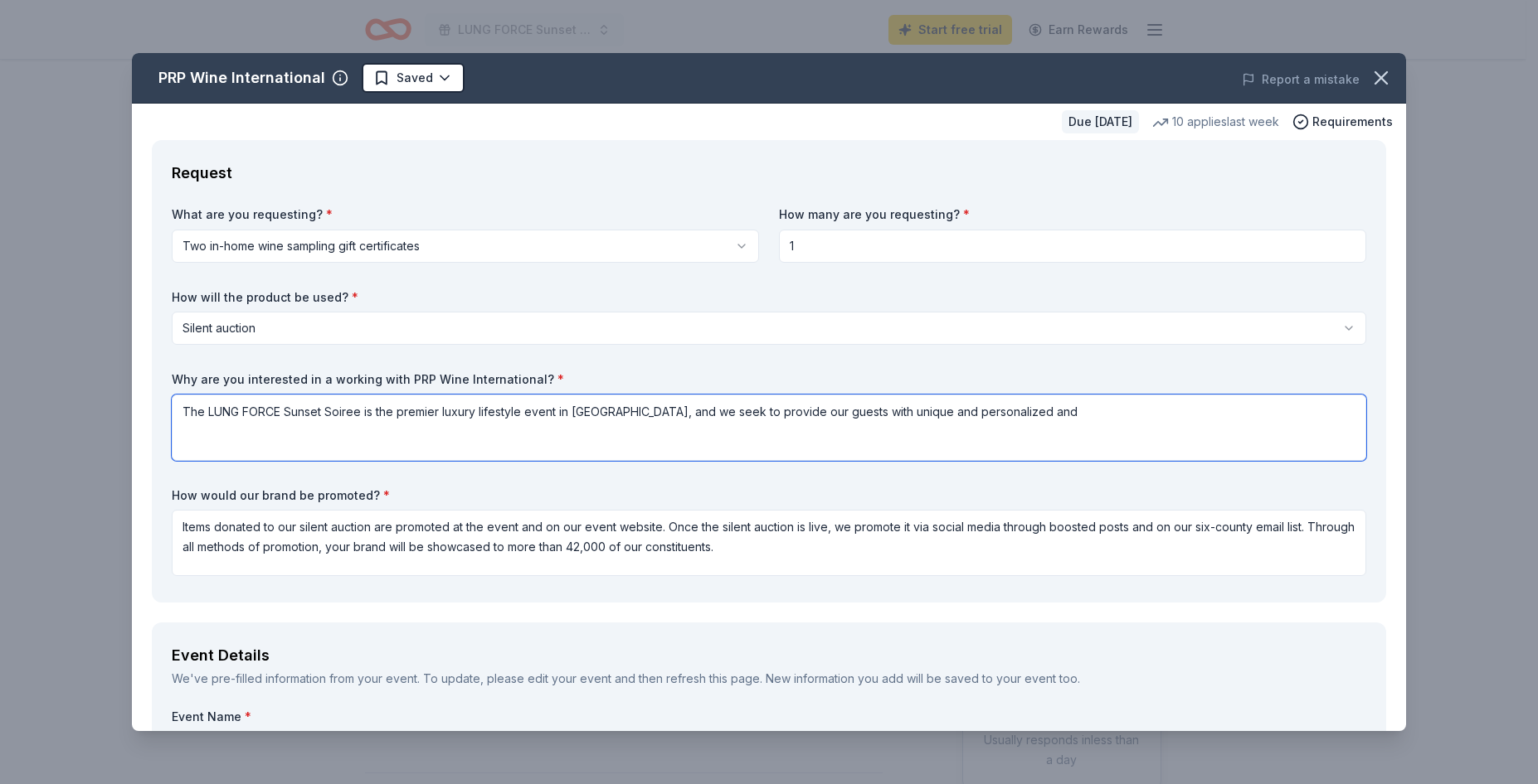
click at [861, 439] on textarea "The LUNG FORCE Sunset Soiree is the premier luxury lifestyle event in [GEOGRAPH…" at bounding box center [769, 428] width 1194 height 66
drag, startPoint x: 956, startPoint y: 415, endPoint x: 884, endPoint y: 418, distance: 72.1
click at [884, 418] on textarea "The LUNG FORCE Sunset Soiree is the premier luxury lifestyle event in [GEOGRAPH…" at bounding box center [769, 428] width 1194 height 66
click at [1190, 404] on textarea "The LUNG FORCE Sunset Soiree is the premier luxury lifestyle event in [GEOGRAPH…" at bounding box center [769, 428] width 1194 height 66
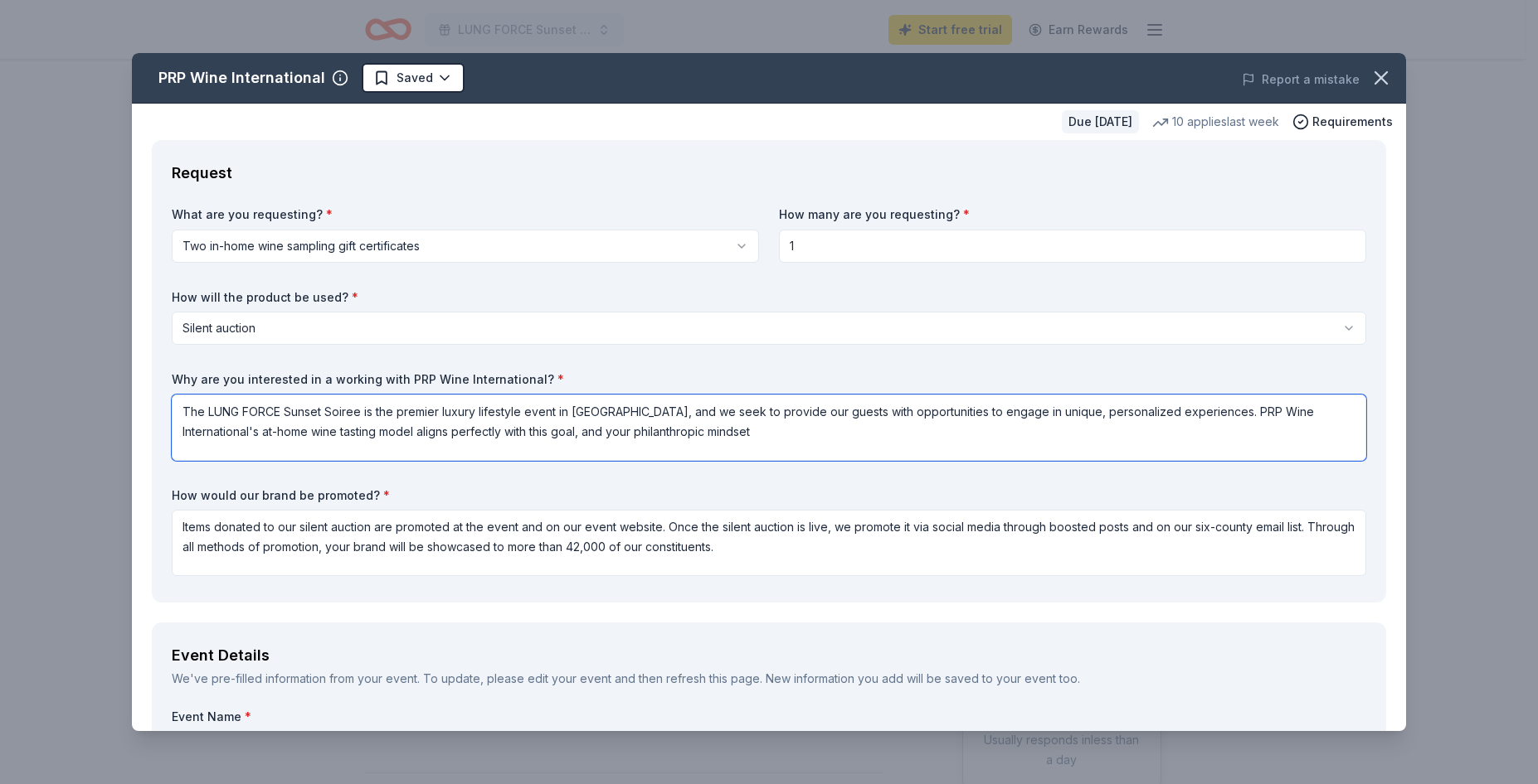
click at [612, 428] on textarea "The LUNG FORCE Sunset Soiree is the premier luxury lifestyle event in [GEOGRAPH…" at bounding box center [769, 428] width 1194 height 66
click at [875, 420] on textarea "The LUNG FORCE Sunset Soiree is the premier luxury lifestyle event in [GEOGRAPH…" at bounding box center [769, 428] width 1194 height 66
click at [876, 428] on textarea "The LUNG FORCE Sunset Soiree is the premier luxury lifestyle event in [GEOGRAPH…" at bounding box center [769, 428] width 1194 height 66
drag, startPoint x: 907, startPoint y: 434, endPoint x: 845, endPoint y: 442, distance: 62.5
click at [845, 442] on textarea "The LUNG FORCE Sunset Soiree is the premier luxury lifestyle event in [GEOGRAPH…" at bounding box center [769, 428] width 1194 height 66
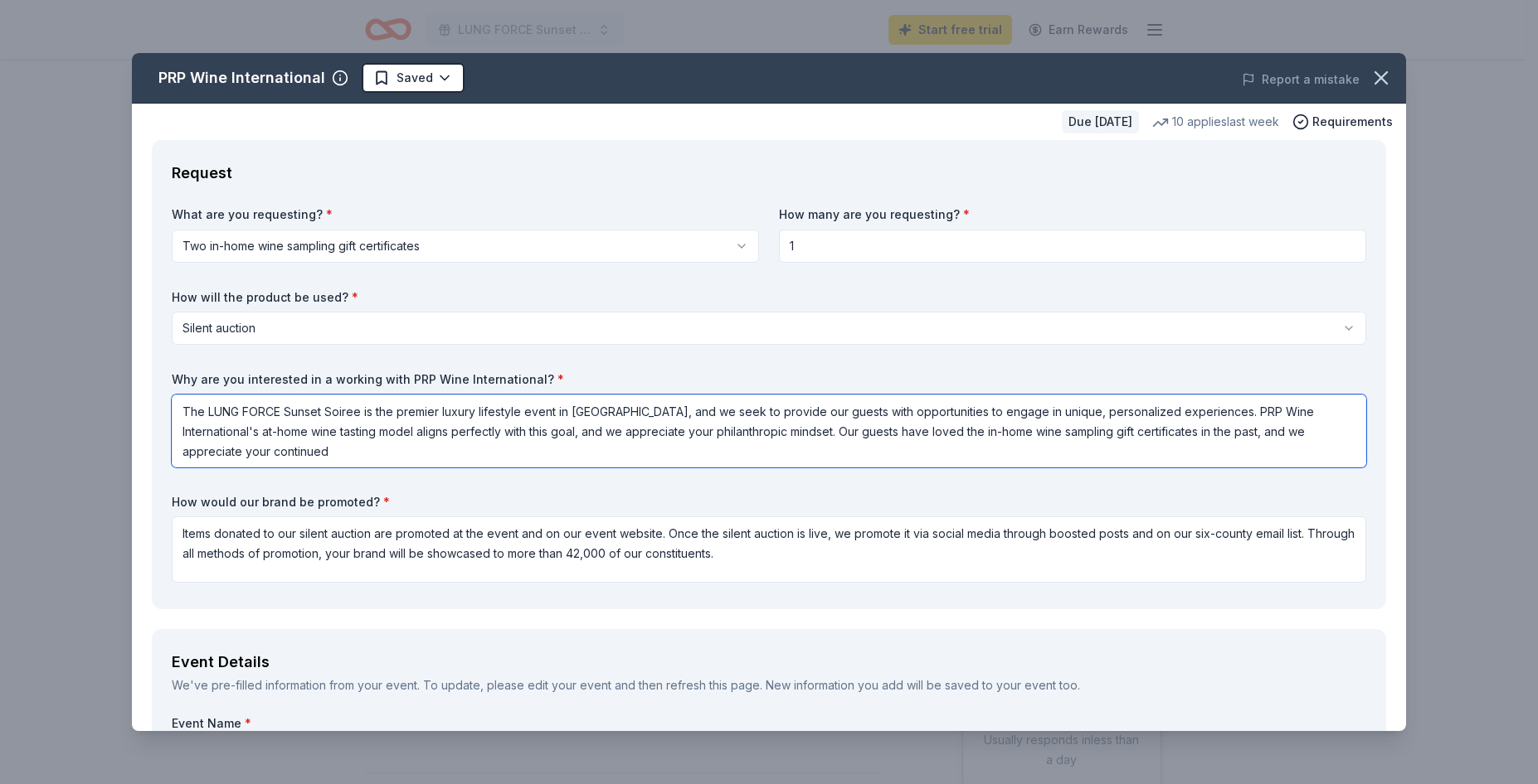
drag, startPoint x: 844, startPoint y: 431, endPoint x: 580, endPoint y: 436, distance: 264.0
click at [580, 436] on textarea "The LUNG FORCE Sunset Soiree is the premier luxury lifestyle event in [GEOGRAPH…" at bounding box center [769, 431] width 1194 height 73
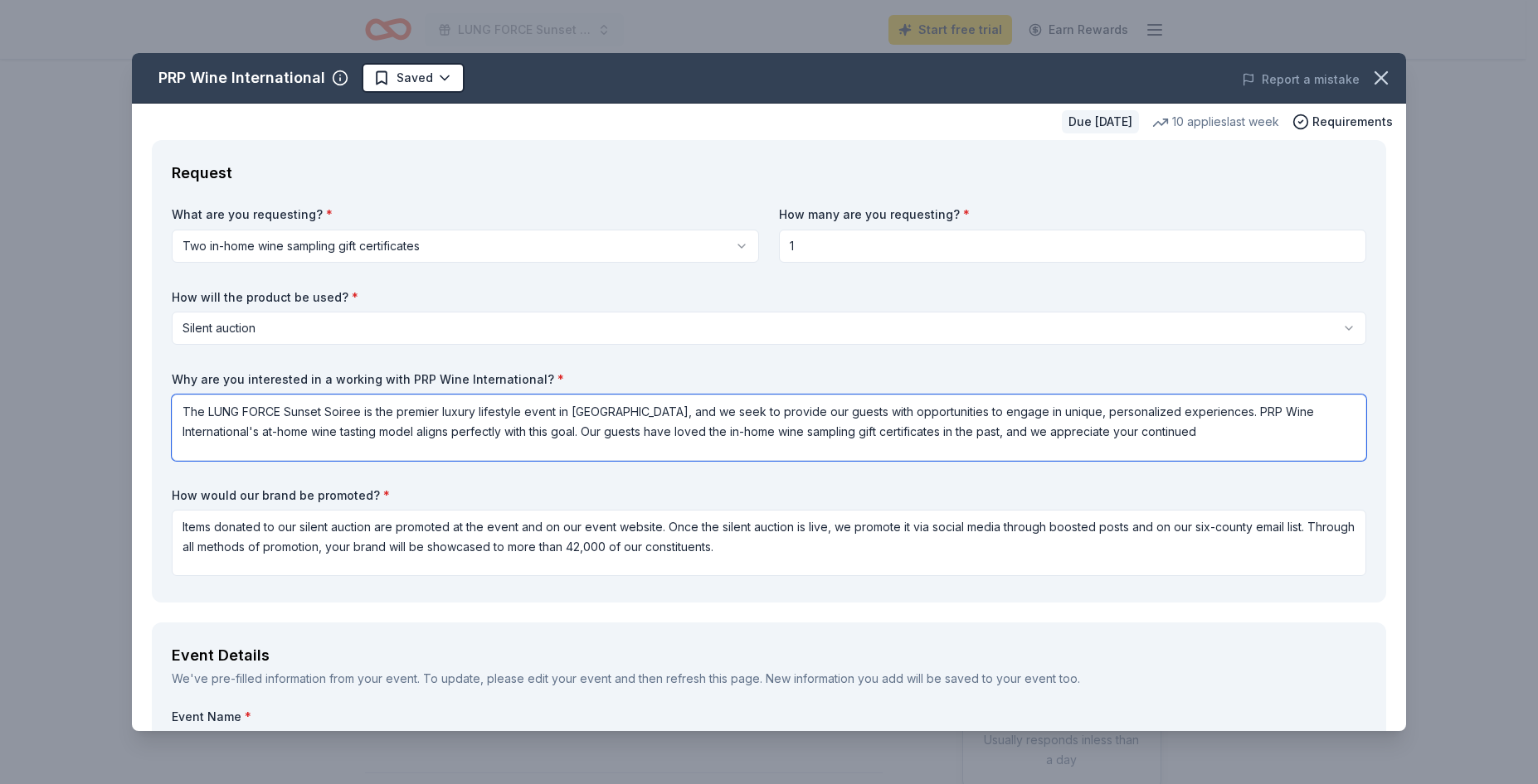
click at [1211, 433] on textarea "The LUNG FORCE Sunset Soiree is the premier luxury lifestyle event in [GEOGRAPH…" at bounding box center [769, 428] width 1194 height 66
type textarea "The LUNG FORCE Sunset Soiree is the premier luxury lifestyle event in [GEOGRAPH…"
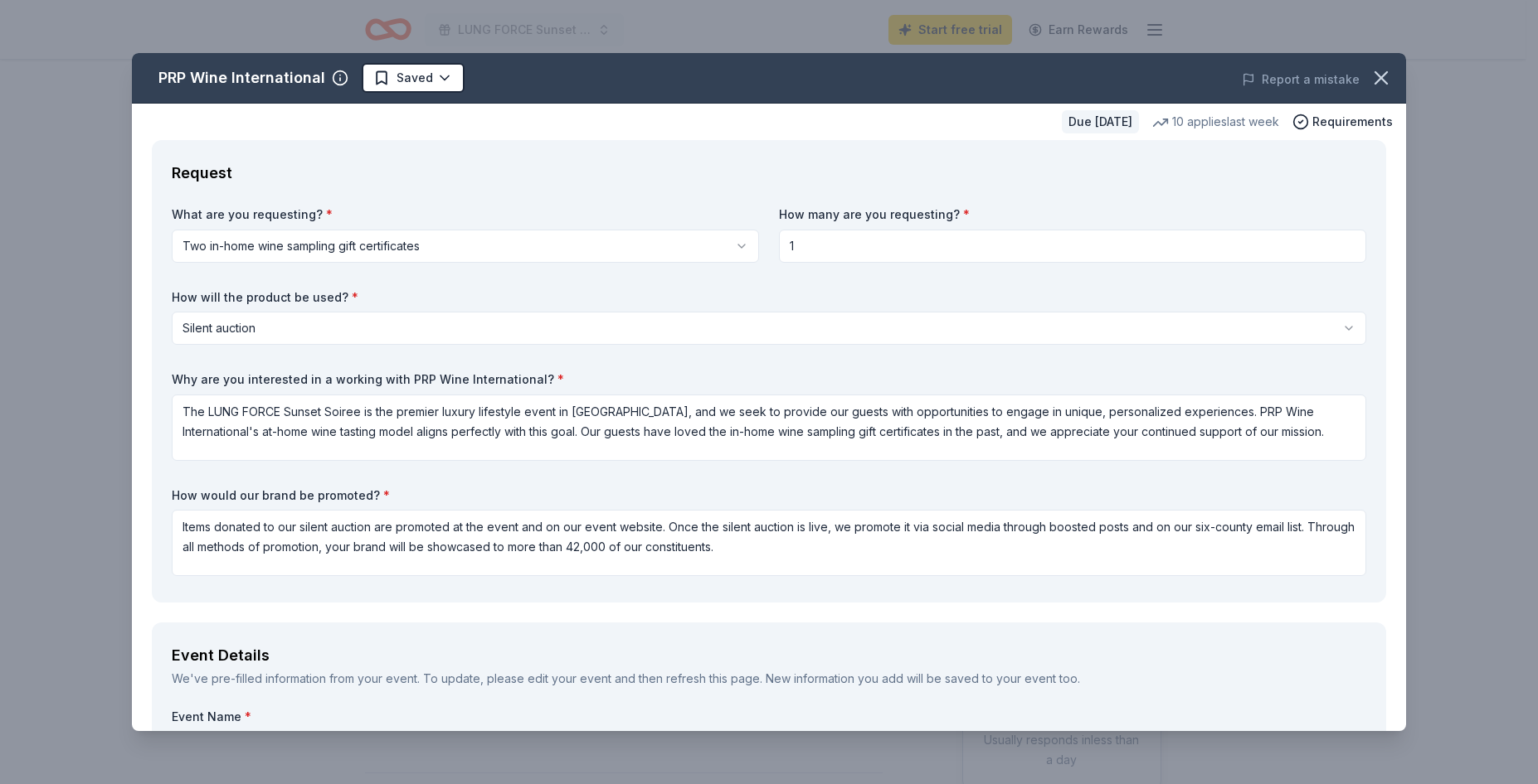
click at [1142, 493] on label "How would our brand be promoted? *" at bounding box center [769, 495] width 1194 height 16
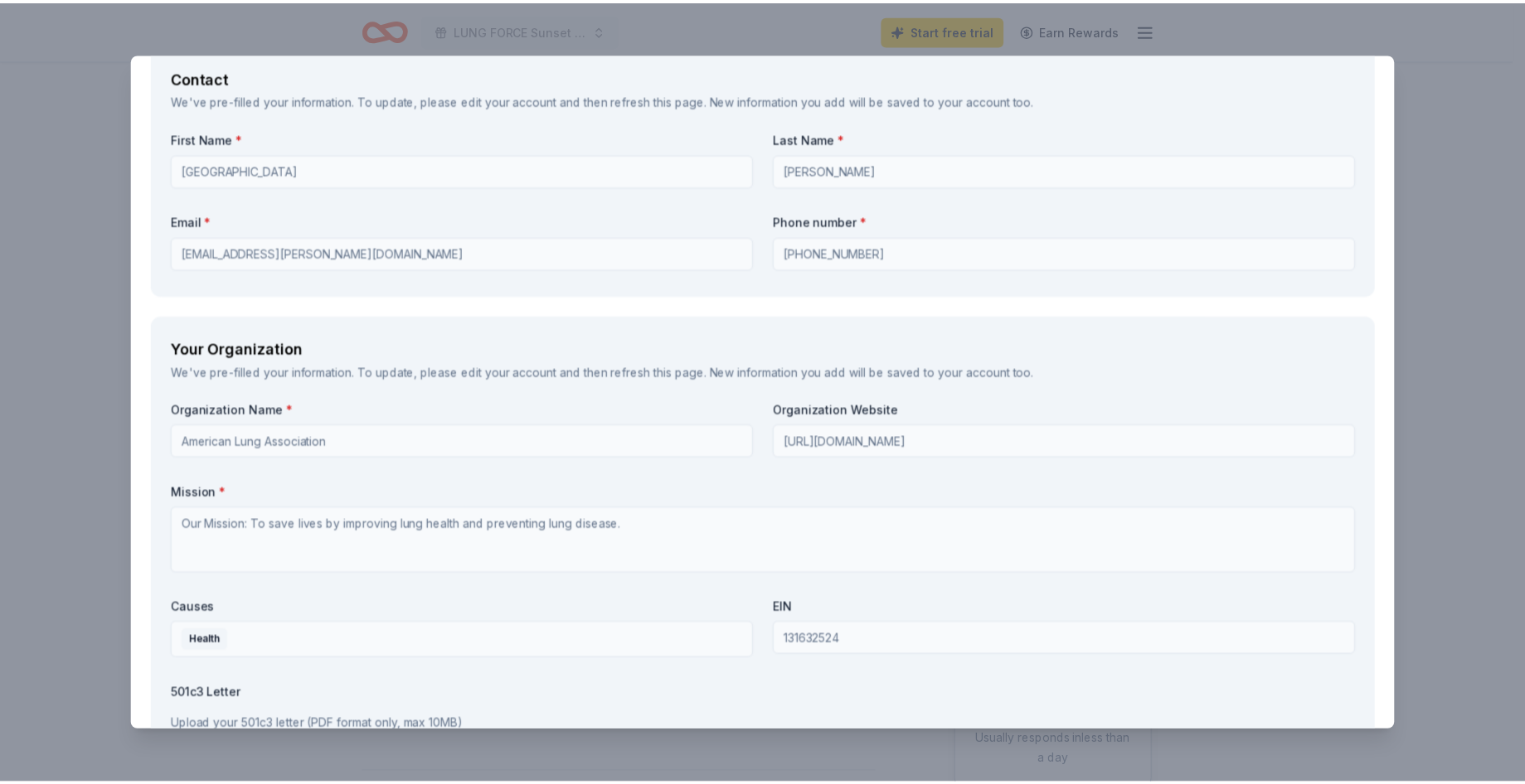
scroll to position [1798, 0]
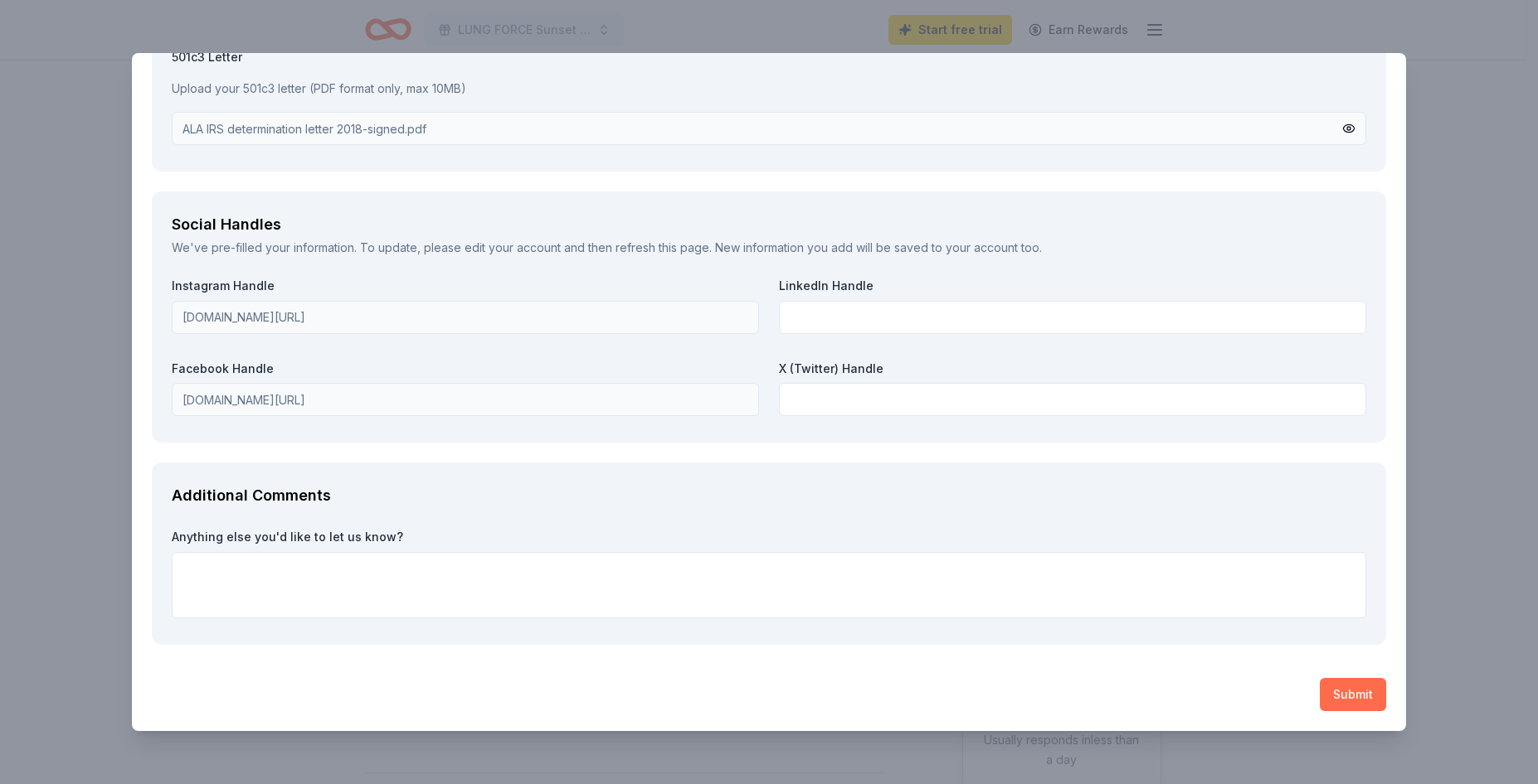
click at [1360, 702] on button "Submit" at bounding box center [1352, 695] width 66 height 33
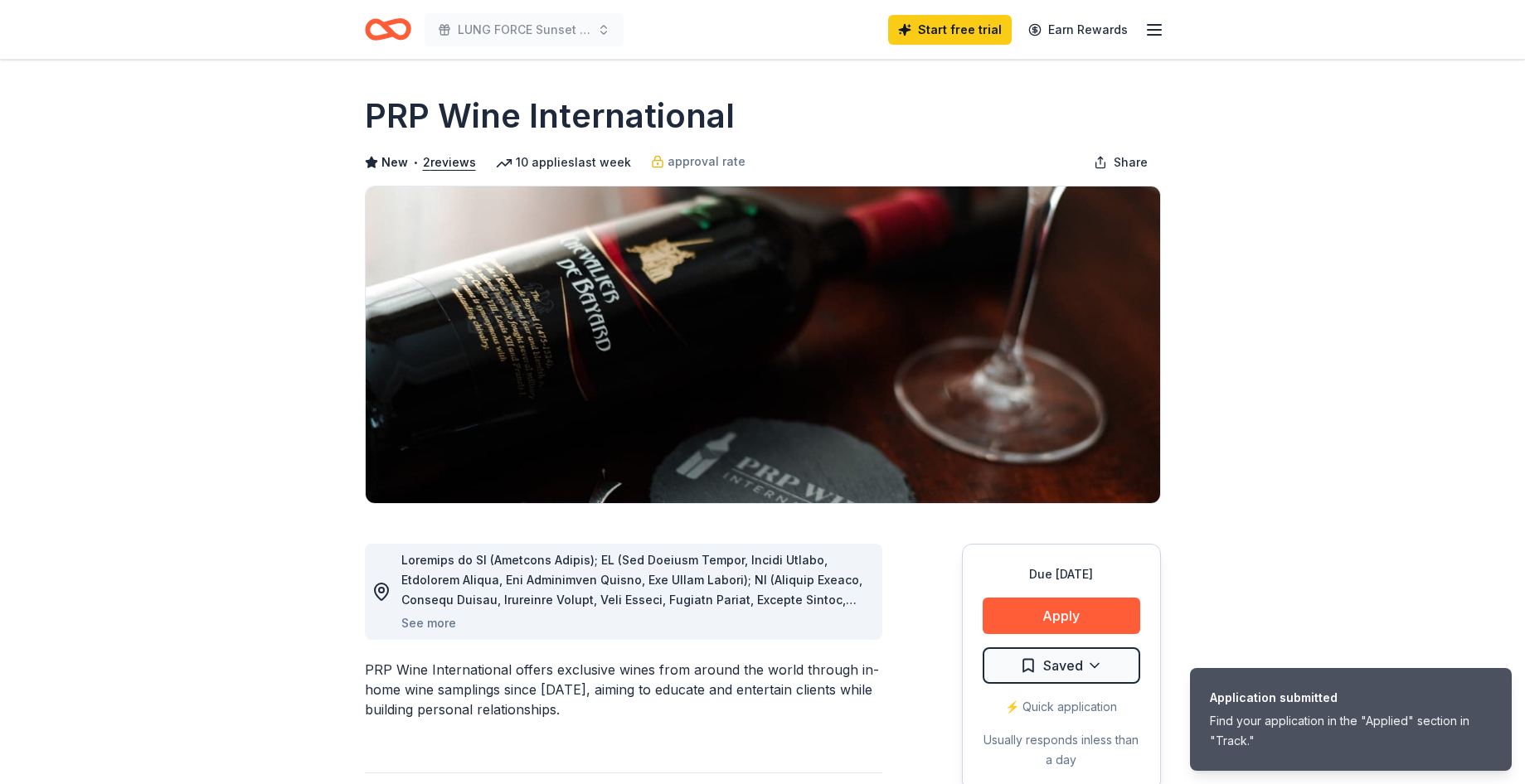
scroll to position [0, 0]
click at [1153, 33] on icon "button" at bounding box center [1154, 29] width 20 height 20
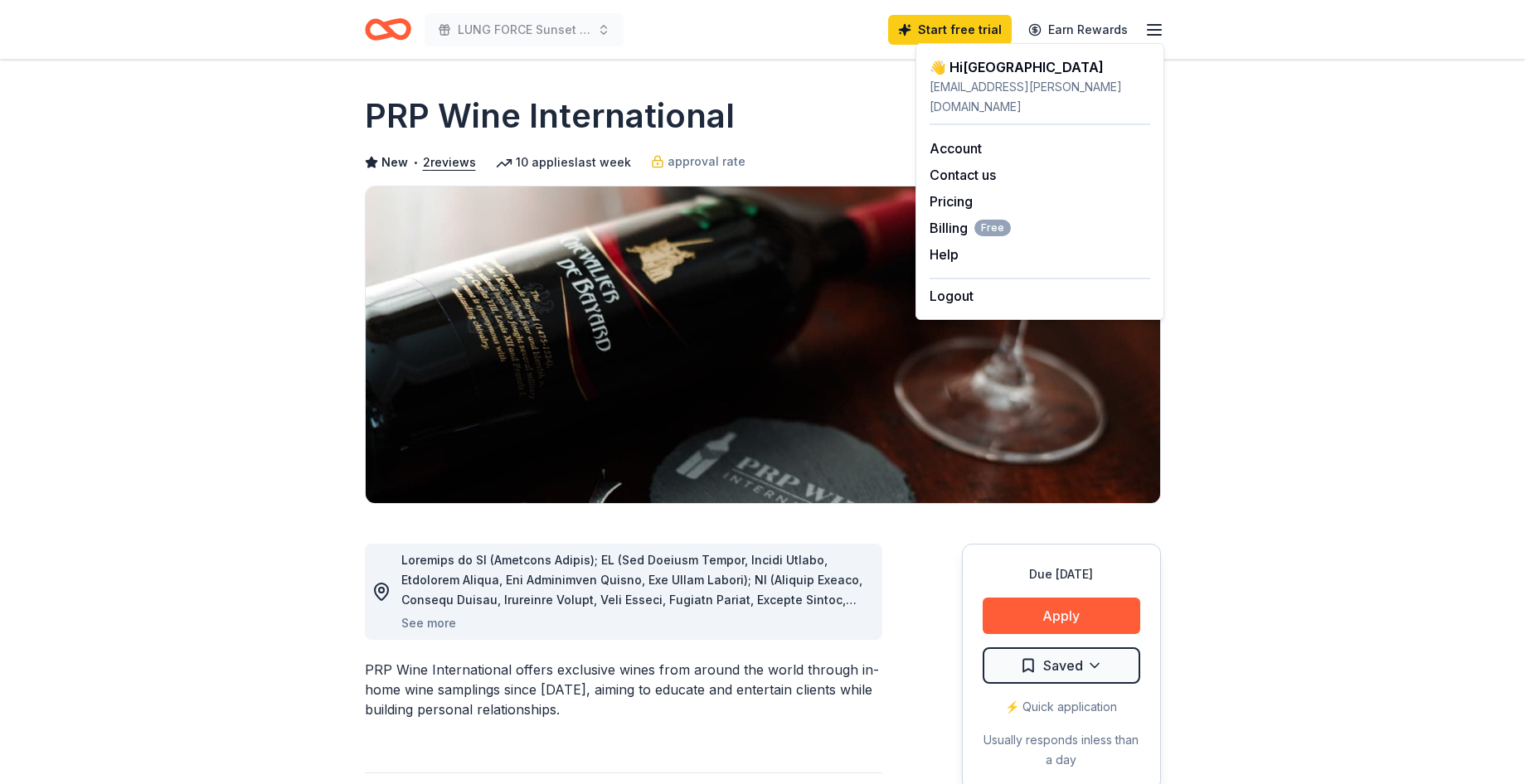
click at [388, 28] on icon "Home" at bounding box center [396, 29] width 26 height 16
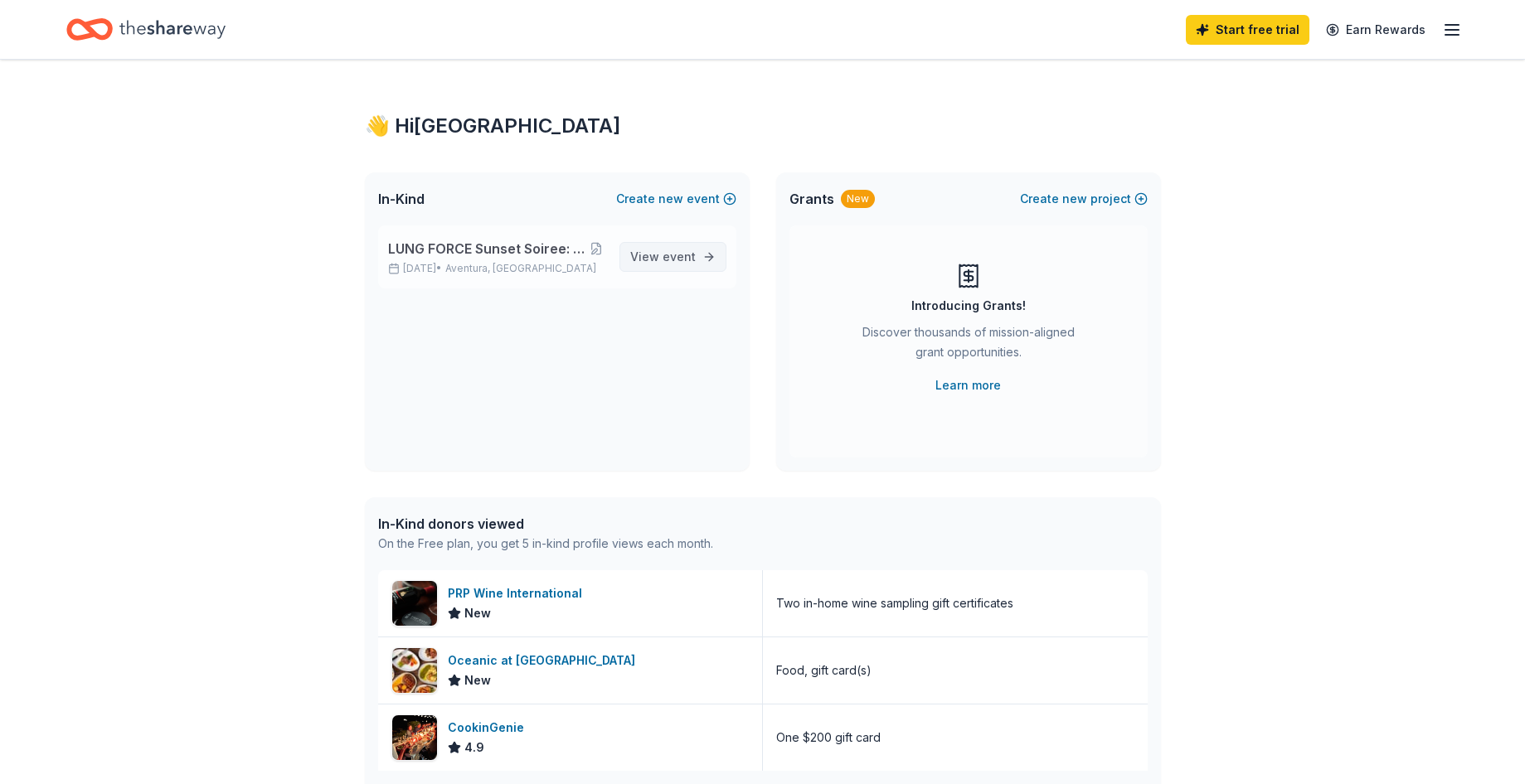
click at [665, 260] on span "event" at bounding box center [679, 257] width 33 height 14
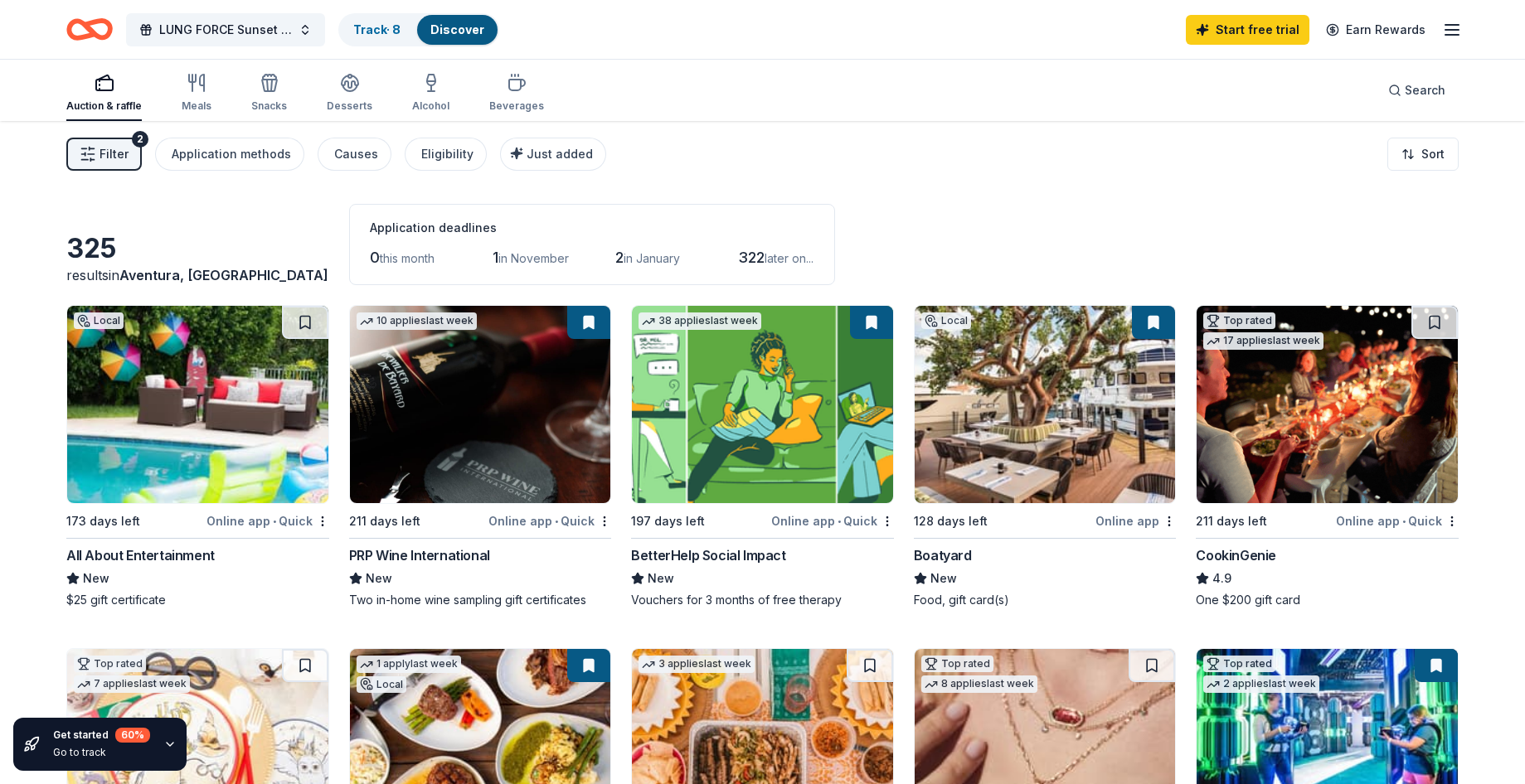
drag, startPoint x: 1201, startPoint y: 189, endPoint x: 1093, endPoint y: 161, distance: 111.6
click at [298, 28] on button "LUNG FORCE Sunset Soiree: Dancing with the Stars" at bounding box center [225, 29] width 199 height 33
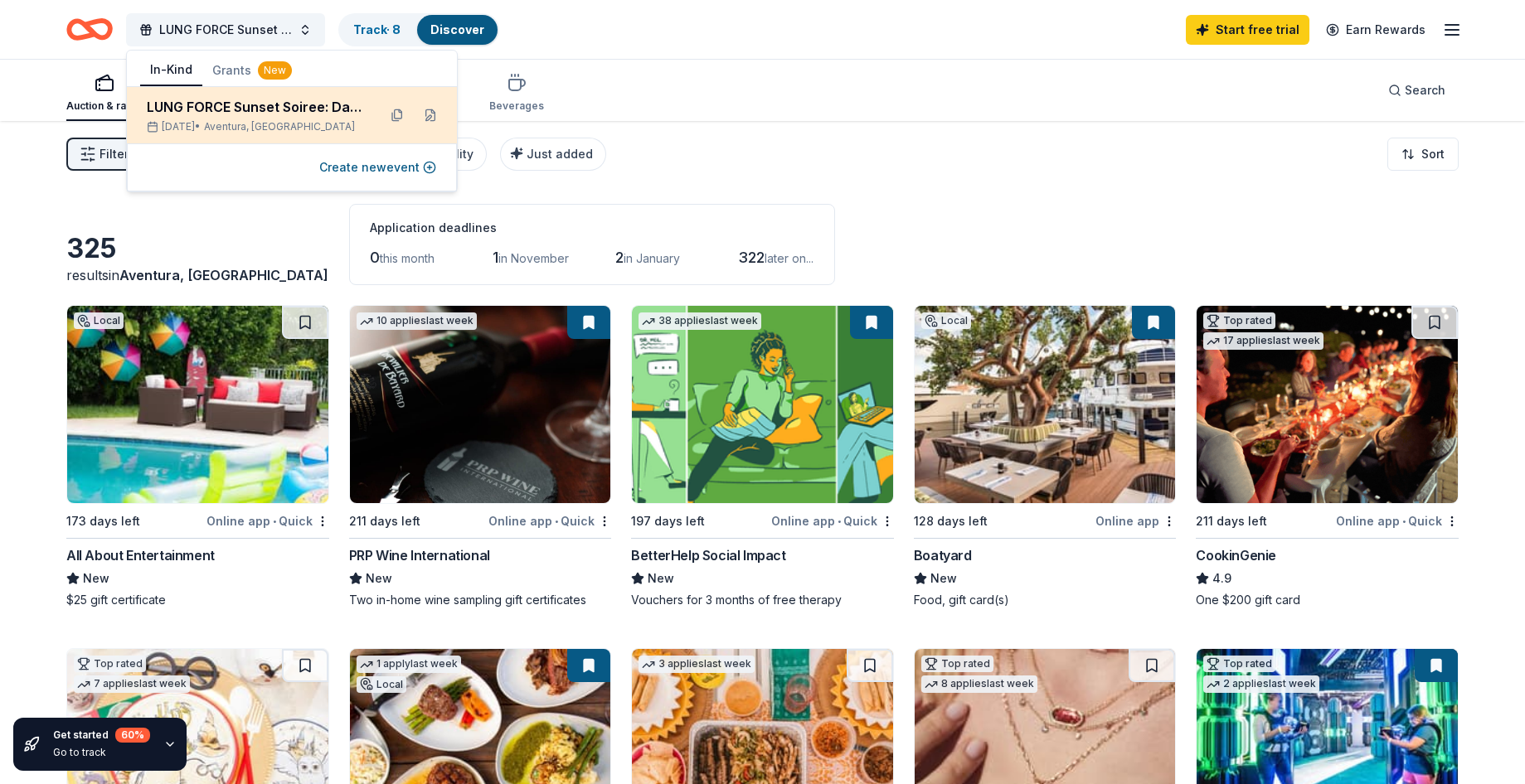
click at [223, 122] on div "[DATE] • [GEOGRAPHIC_DATA], [GEOGRAPHIC_DATA]" at bounding box center [255, 127] width 218 height 13
click at [426, 114] on button at bounding box center [430, 115] width 27 height 27
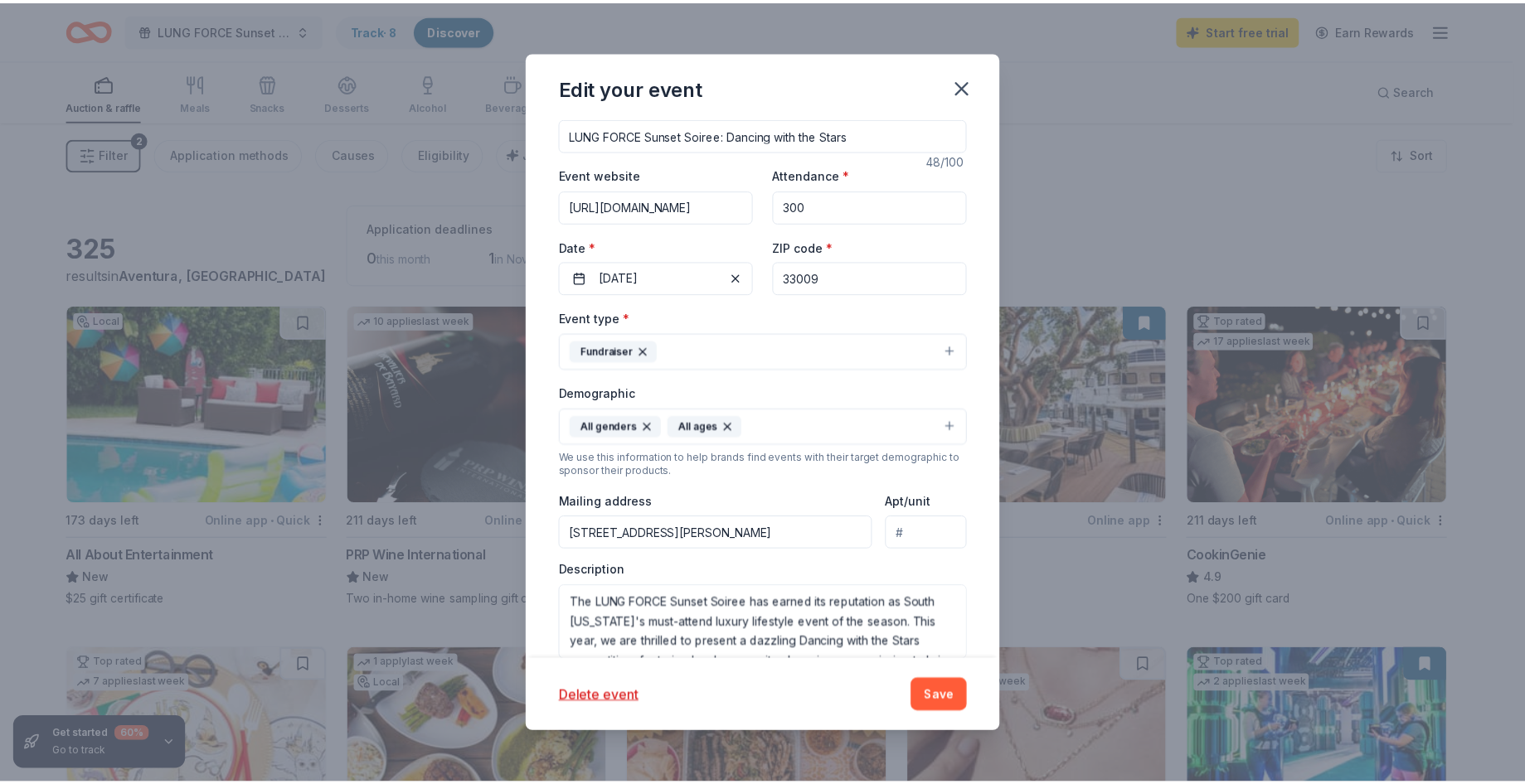
scroll to position [107, 0]
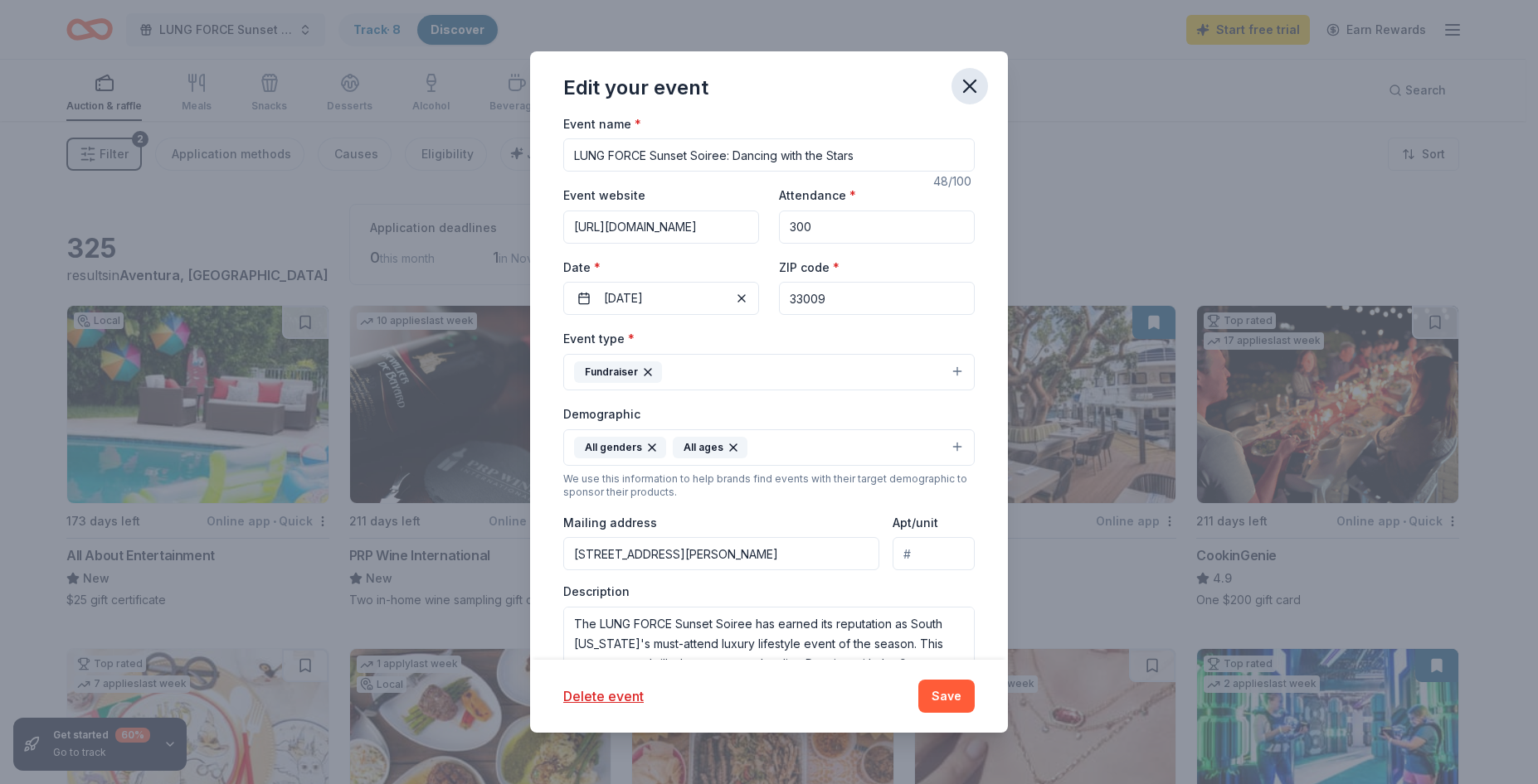
click at [969, 84] on icon "button" at bounding box center [969, 86] width 23 height 23
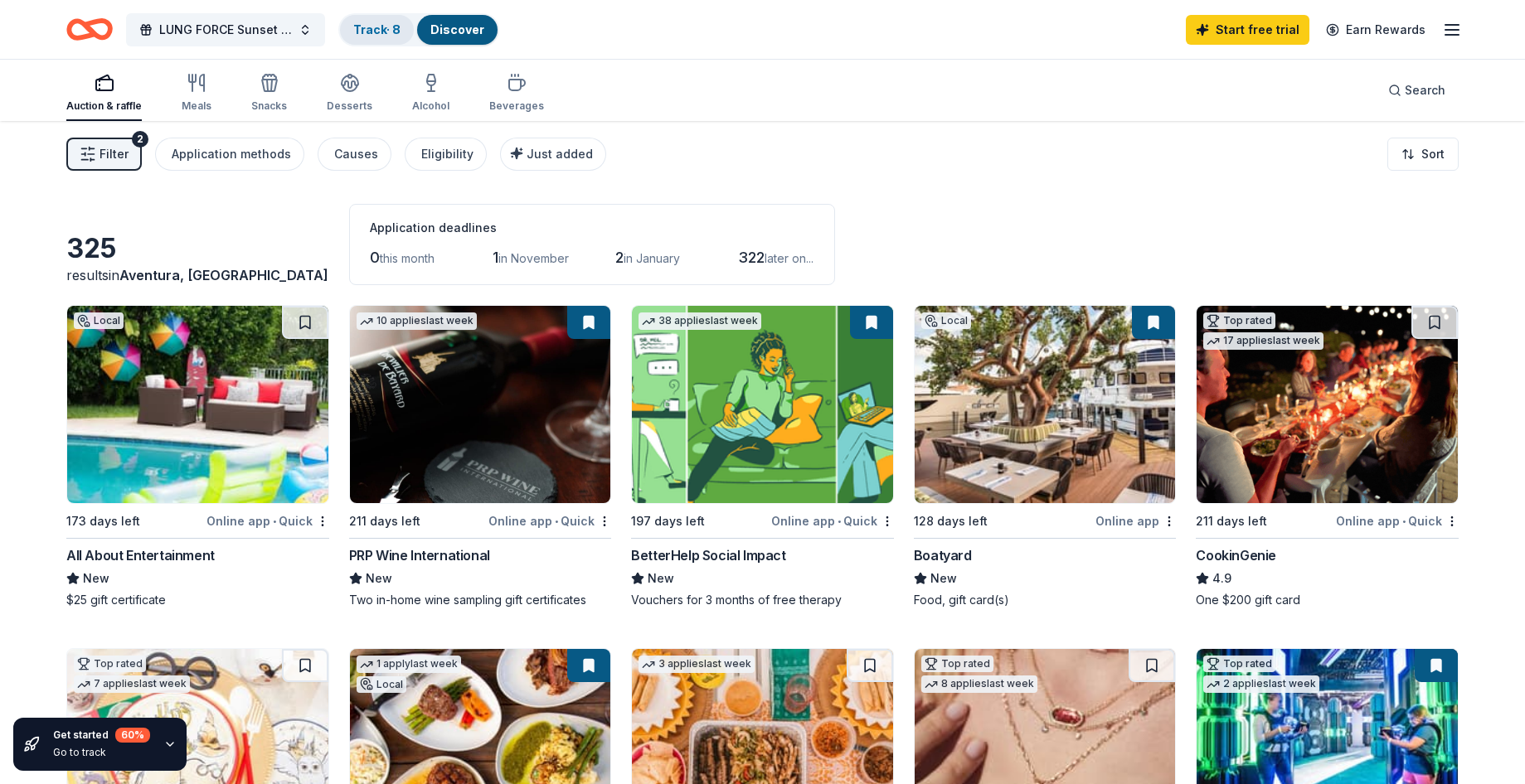
click at [365, 29] on link "Track · 8" at bounding box center [376, 29] width 47 height 14
